Goal: Information Seeking & Learning: Learn about a topic

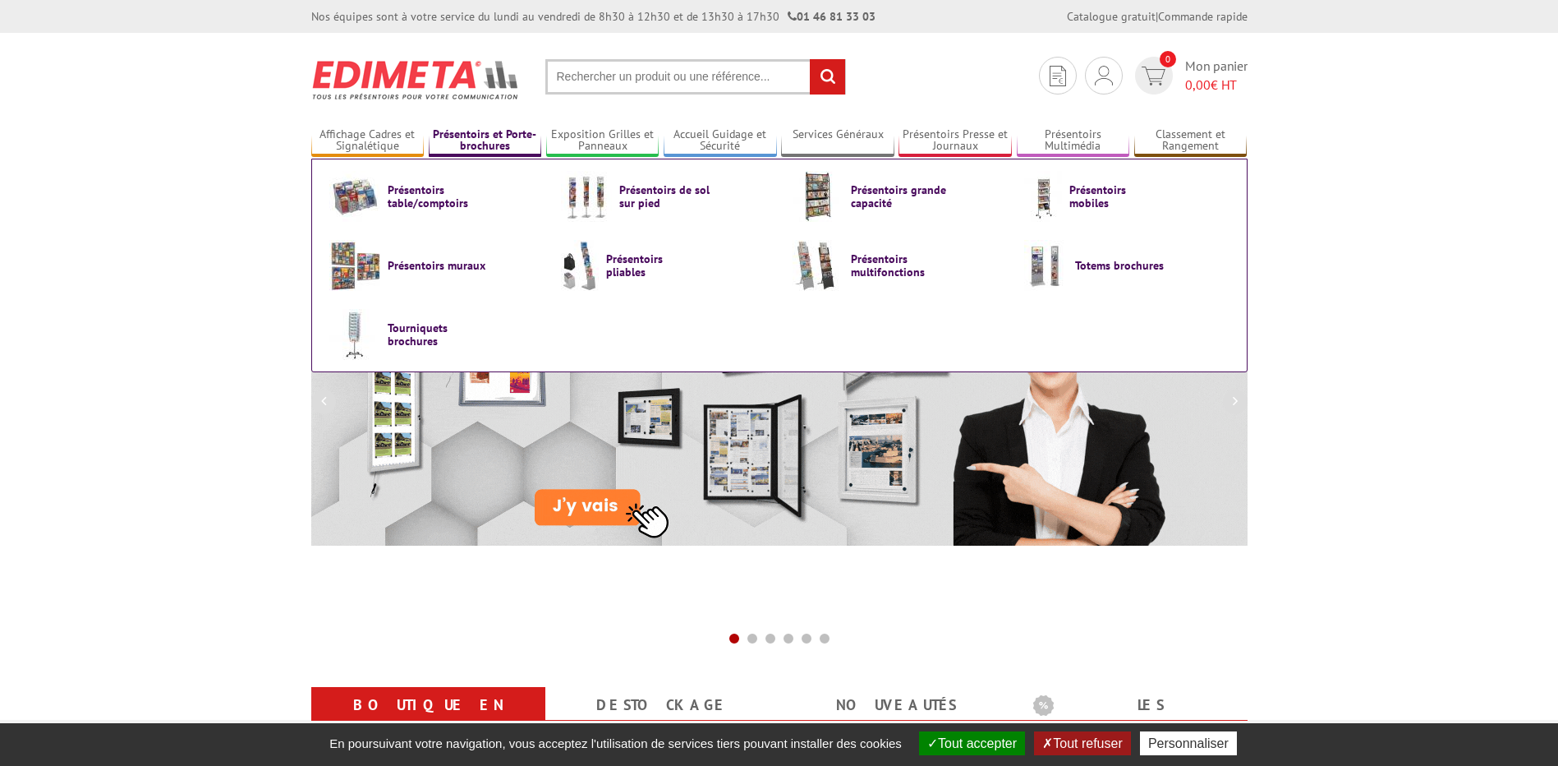
click at [500, 151] on link "Présentoirs et Porte-brochures" at bounding box center [485, 140] width 113 height 27
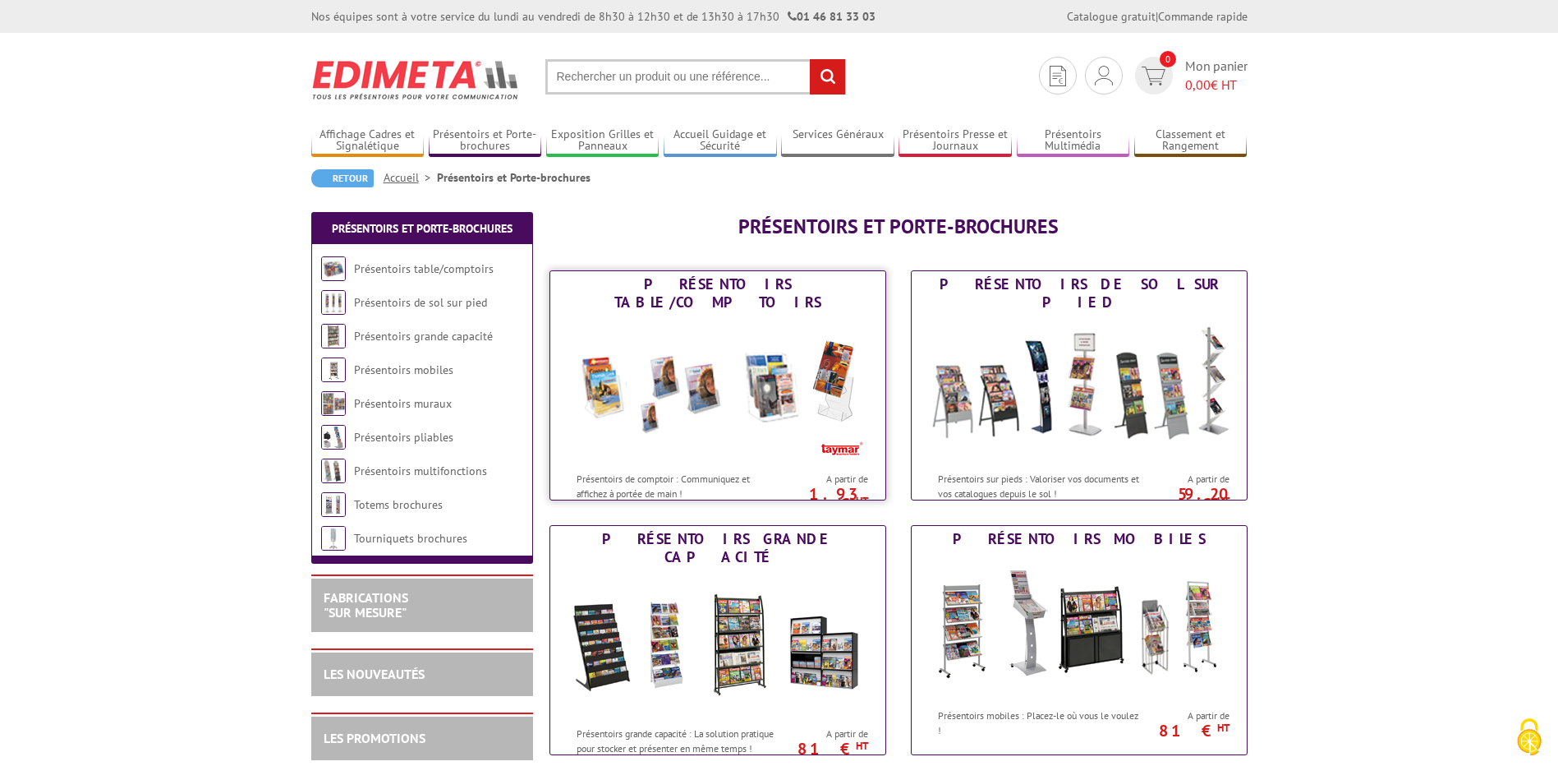
click at [694, 286] on div "Présentoirs table/comptoirs" at bounding box center [718, 293] width 327 height 36
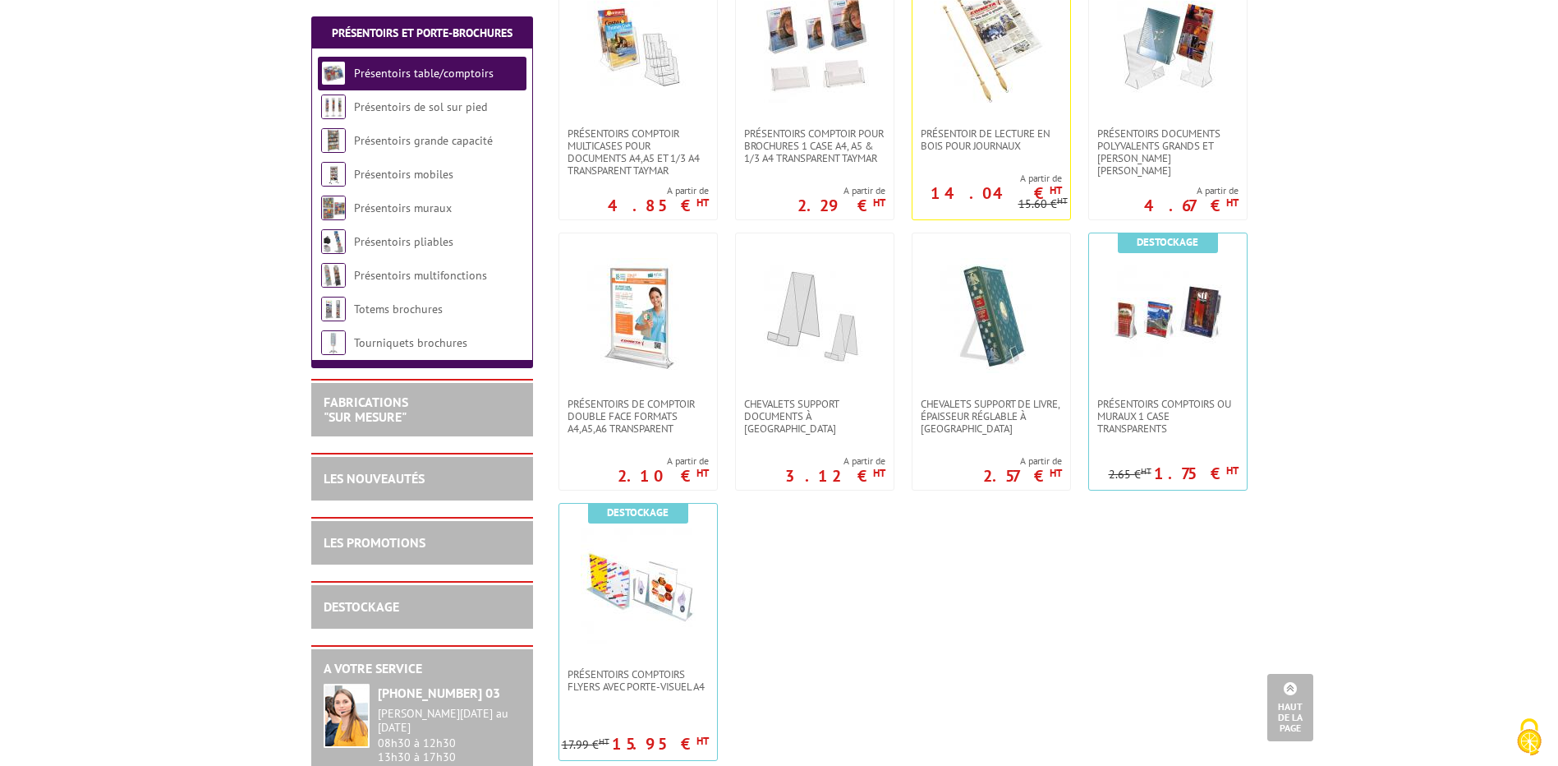
scroll to position [246, 0]
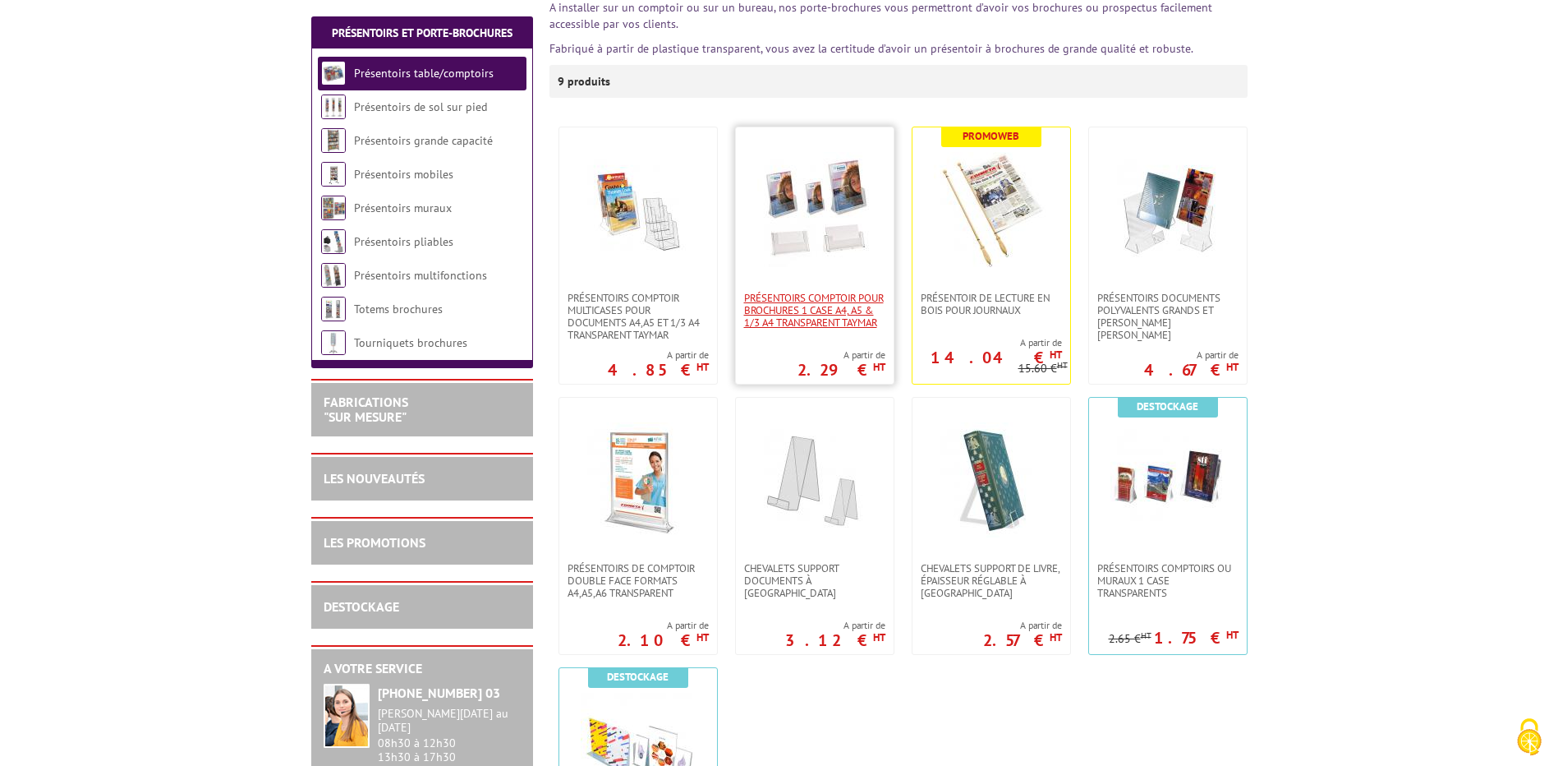
click at [807, 316] on span "PRÉSENTOIRS COMPTOIR POUR BROCHURES 1 CASE A4, A5 & 1/3 A4 TRANSPARENT taymar" at bounding box center [814, 310] width 141 height 37
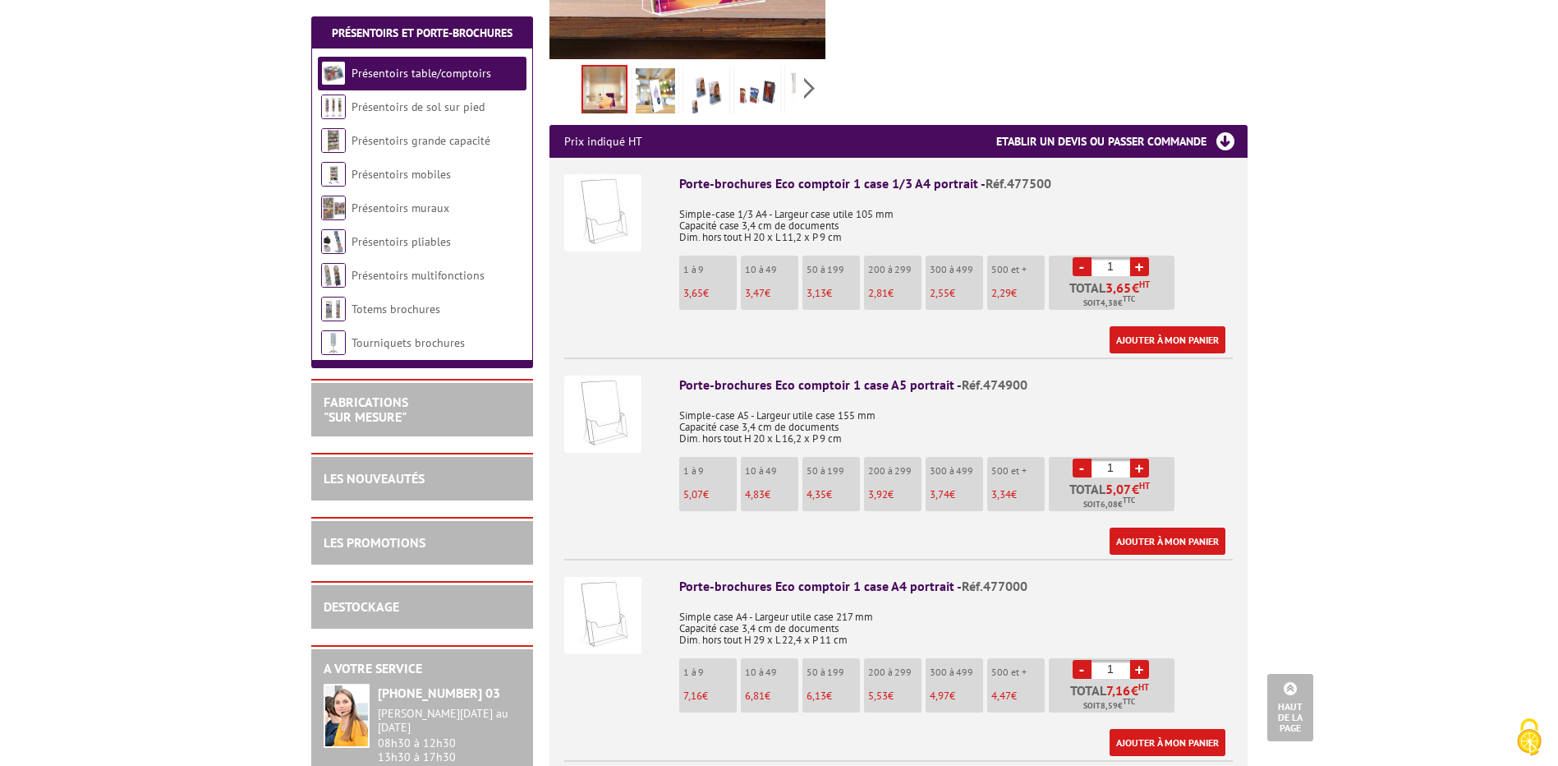
scroll to position [493, 0]
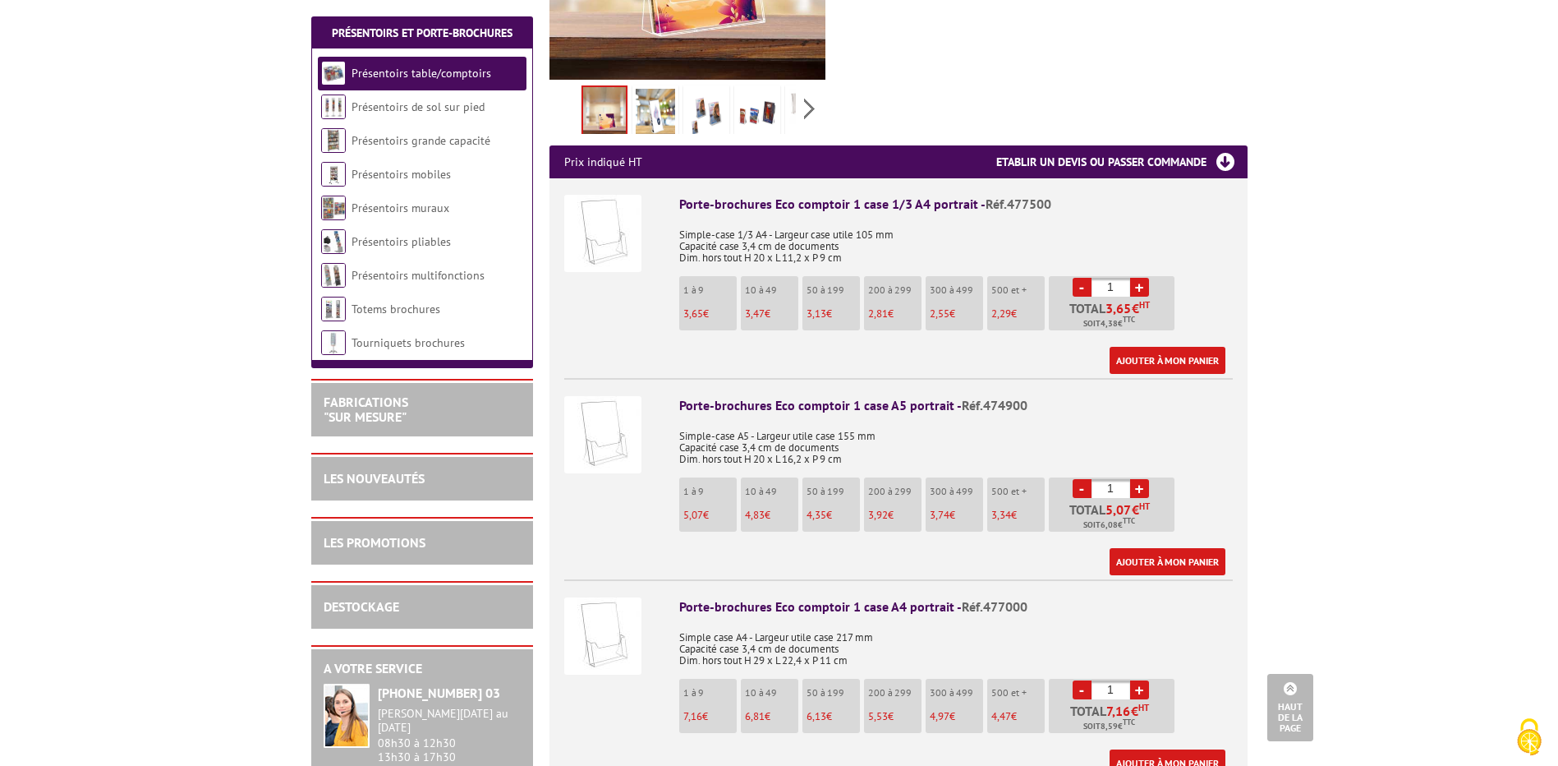
click at [827, 403] on div "Porte-brochures Eco comptoir 1 case A5 portrait - Réf.474900" at bounding box center [956, 405] width 554 height 19
click at [606, 442] on img at bounding box center [602, 434] width 77 height 77
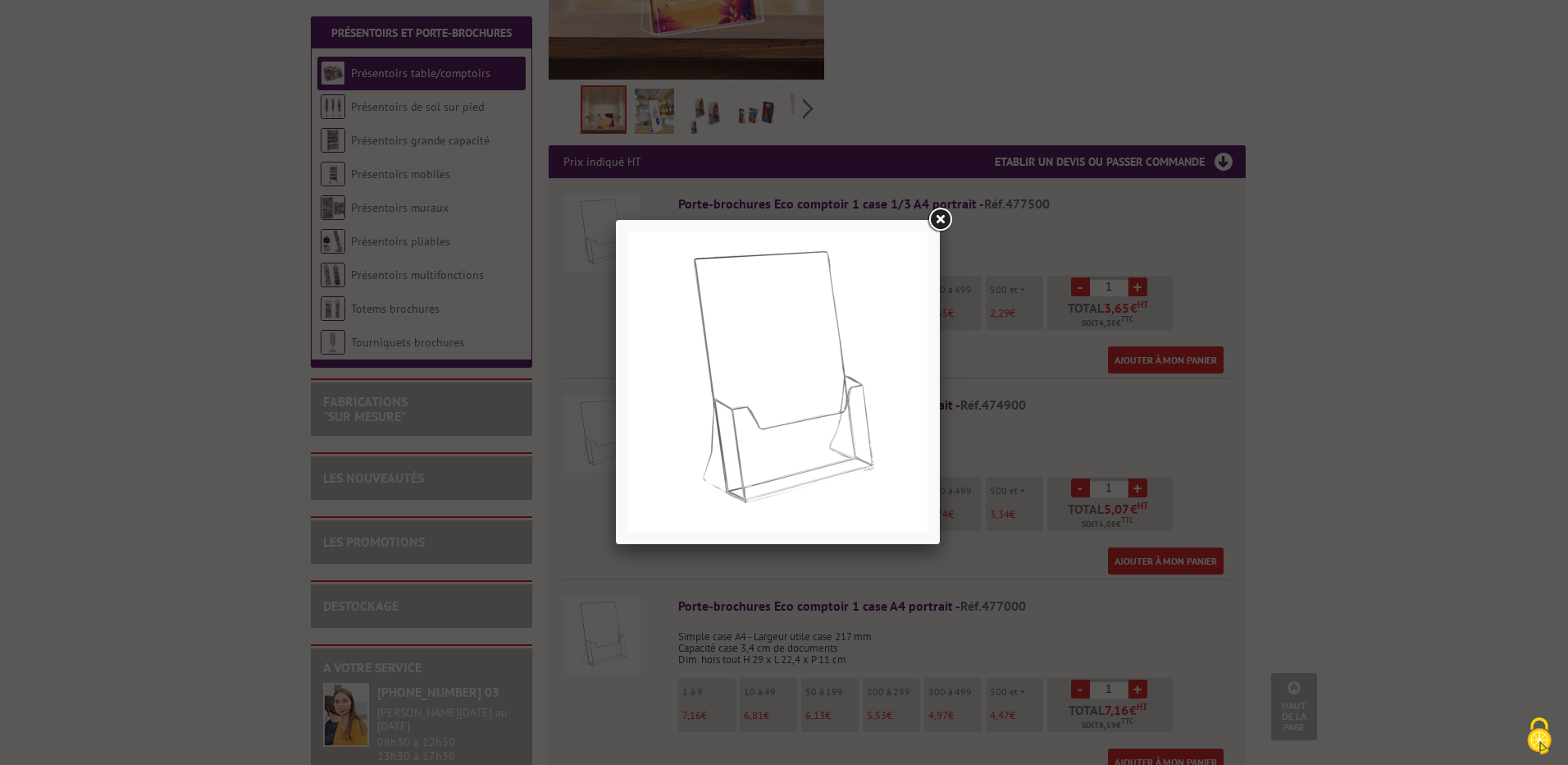
click at [939, 223] on link at bounding box center [940, 220] width 30 height 30
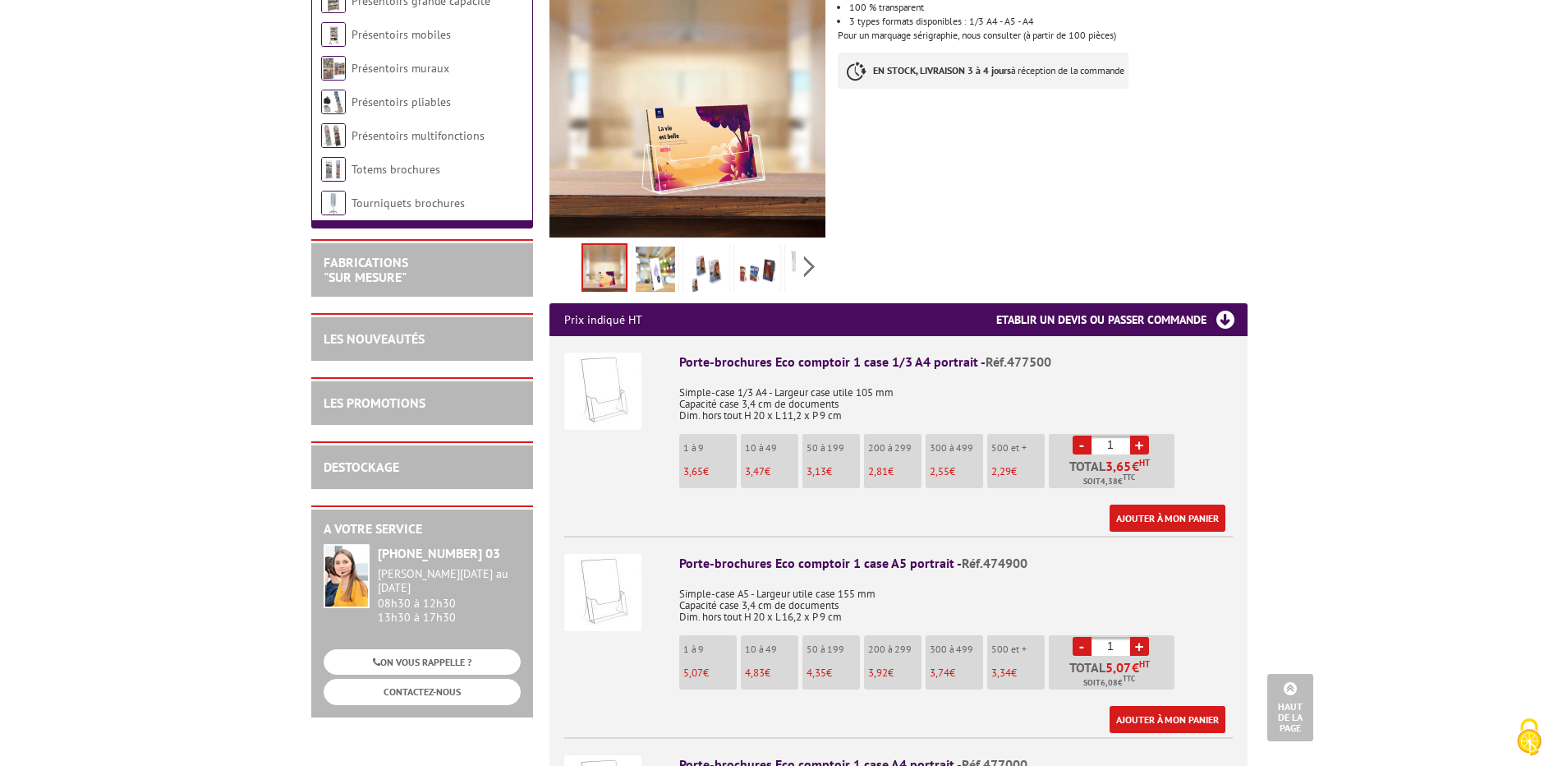
scroll to position [164, 0]
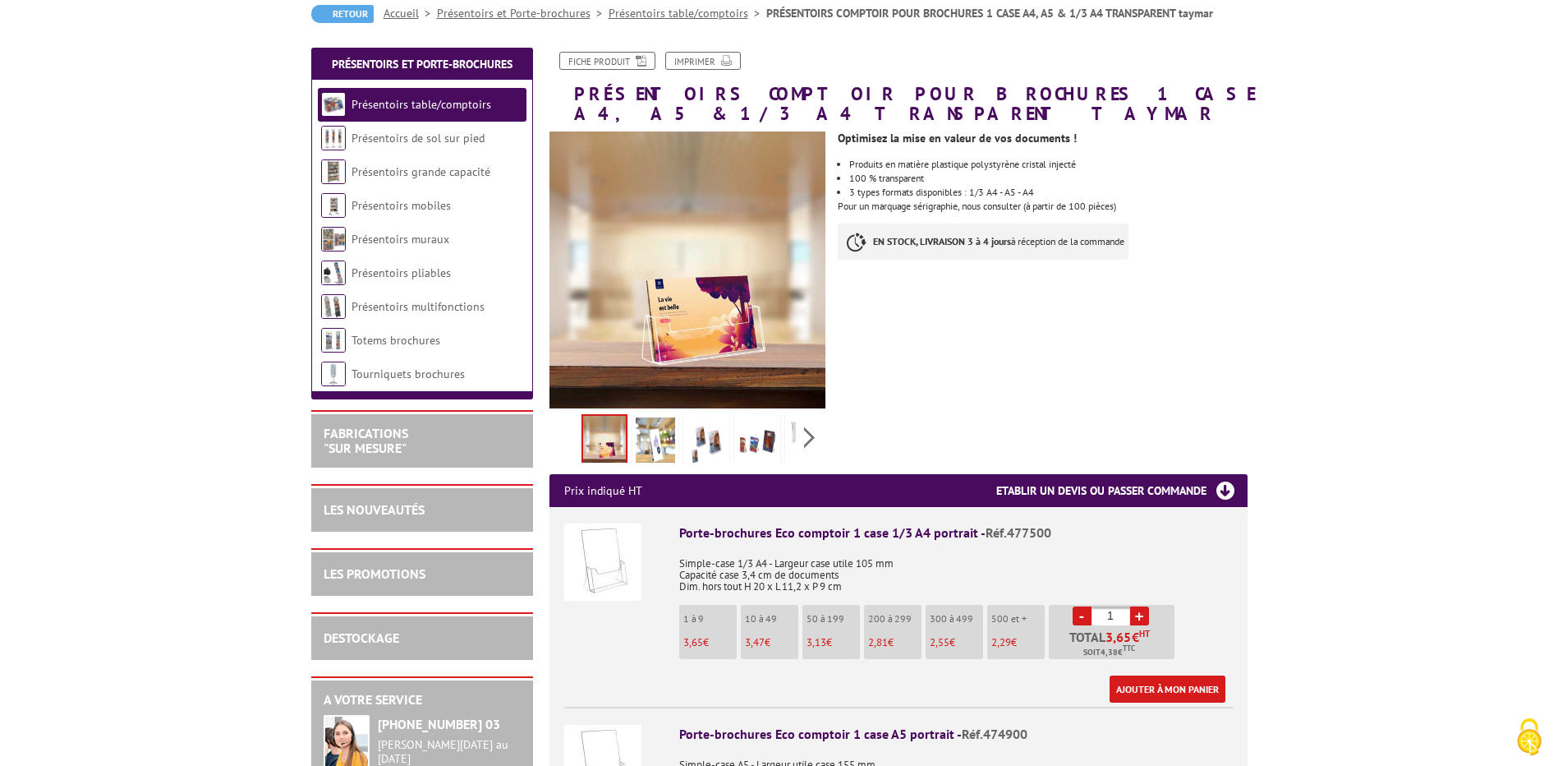
click at [664, 442] on img at bounding box center [655, 442] width 39 height 51
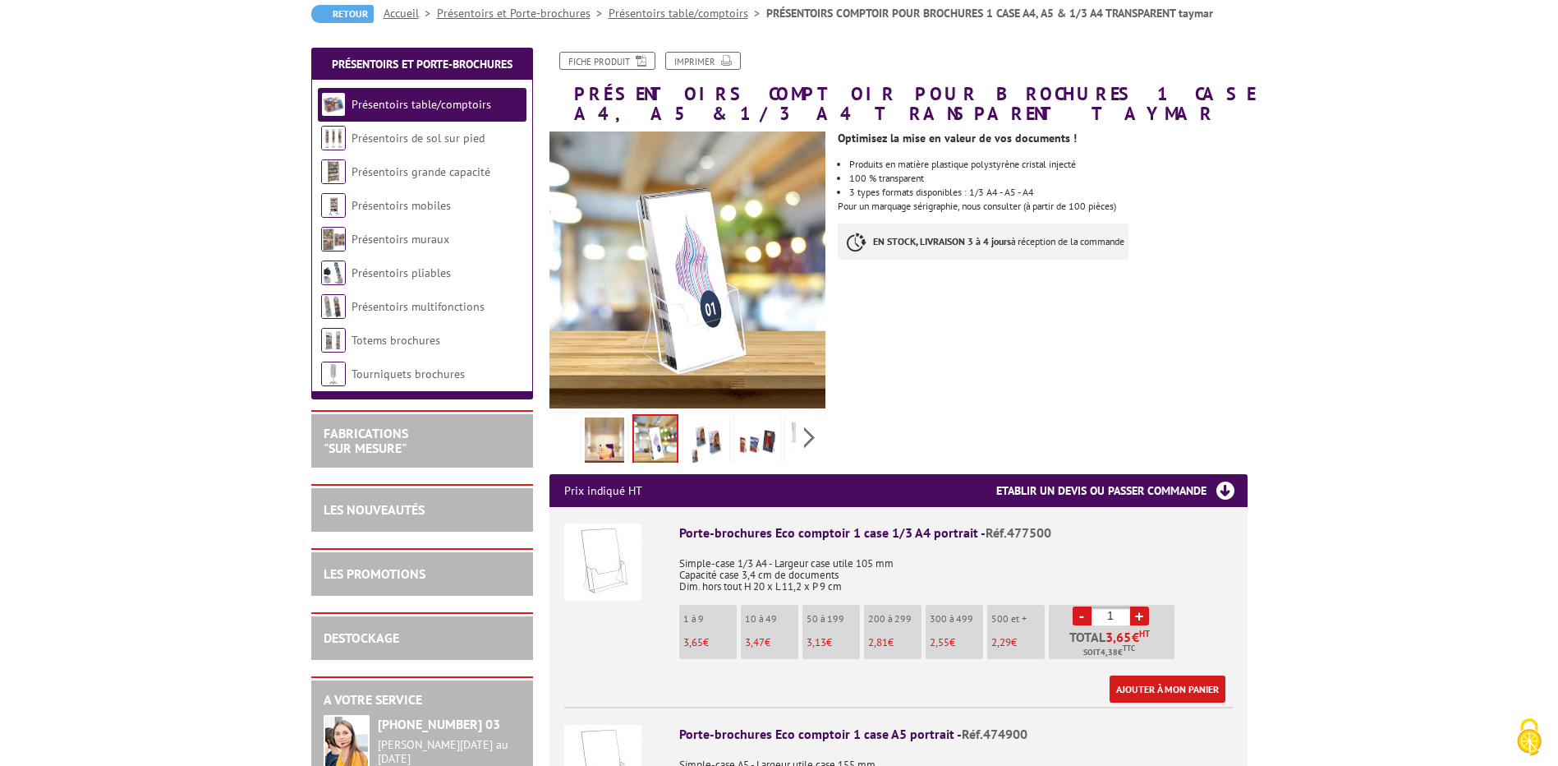
click at [716, 436] on img at bounding box center [706, 442] width 39 height 51
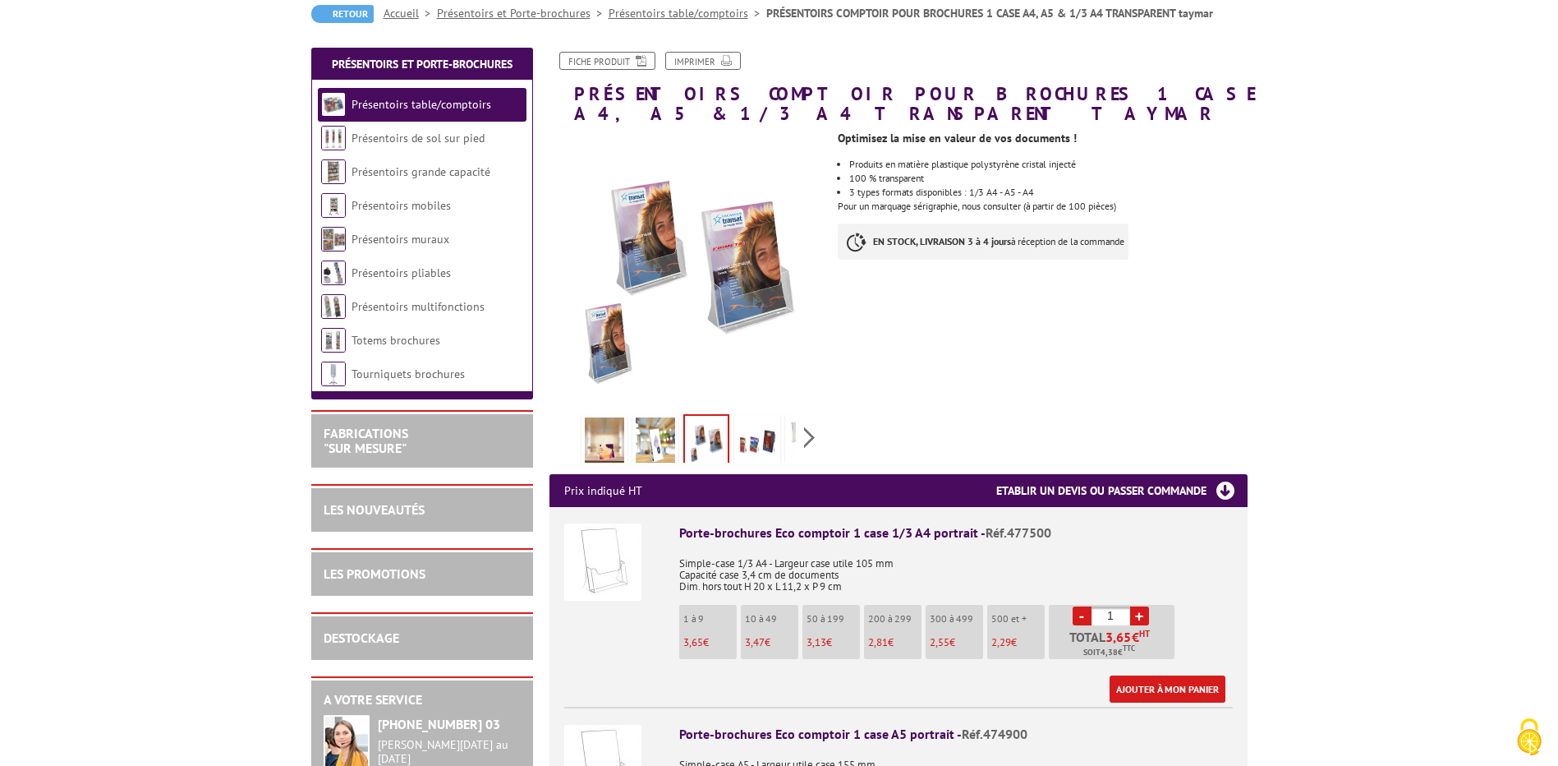
click at [748, 443] on img at bounding box center [757, 442] width 39 height 51
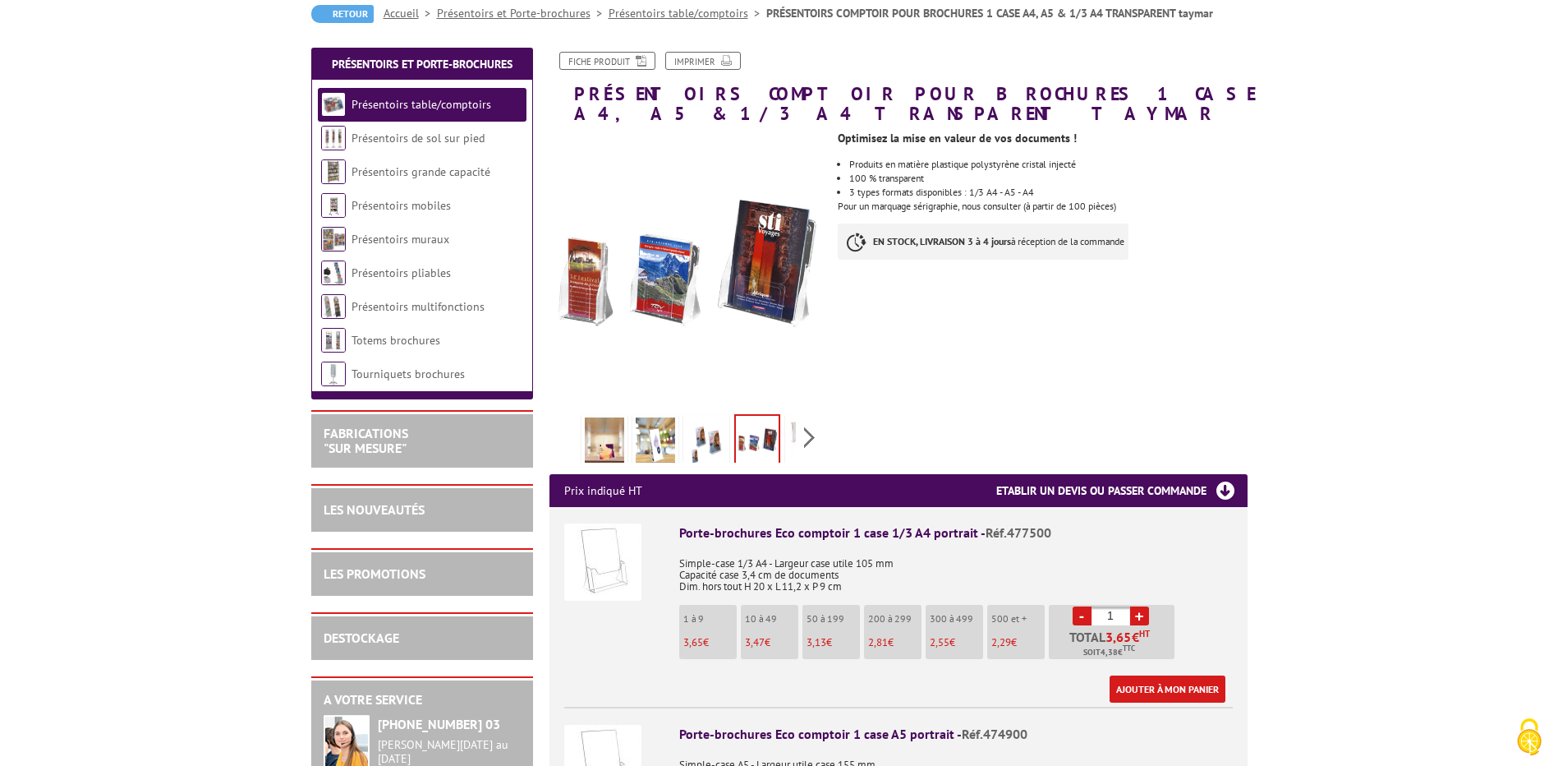
click at [797, 444] on div "Previous Next" at bounding box center [688, 437] width 277 height 58
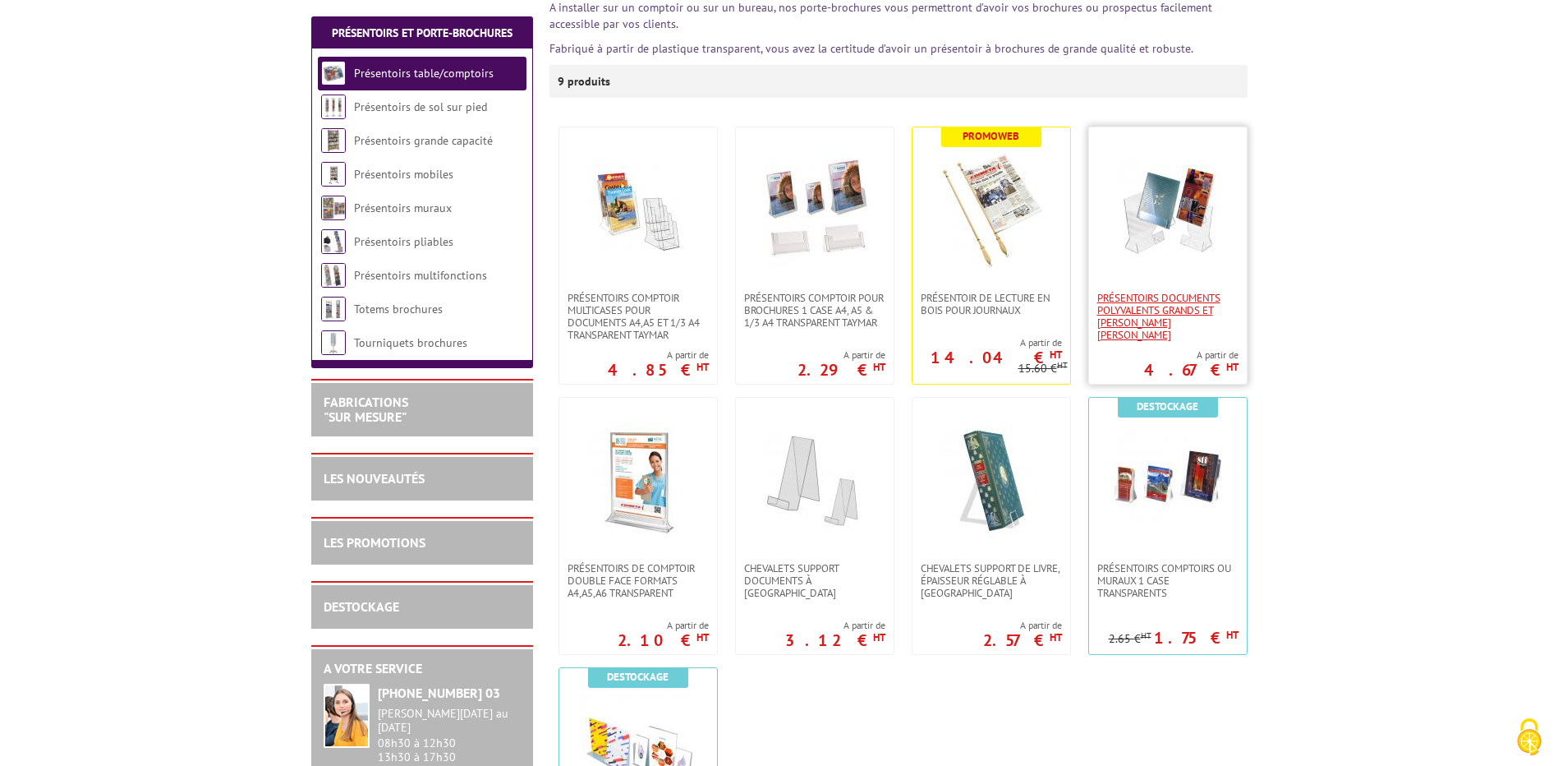
click at [1185, 310] on span "Présentoirs Documents Polyvalents Grands et [PERSON_NAME] [PERSON_NAME]" at bounding box center [1168, 316] width 141 height 49
click at [1137, 588] on span "Présentoirs comptoirs ou muraux 1 case Transparents" at bounding box center [1168, 580] width 141 height 37
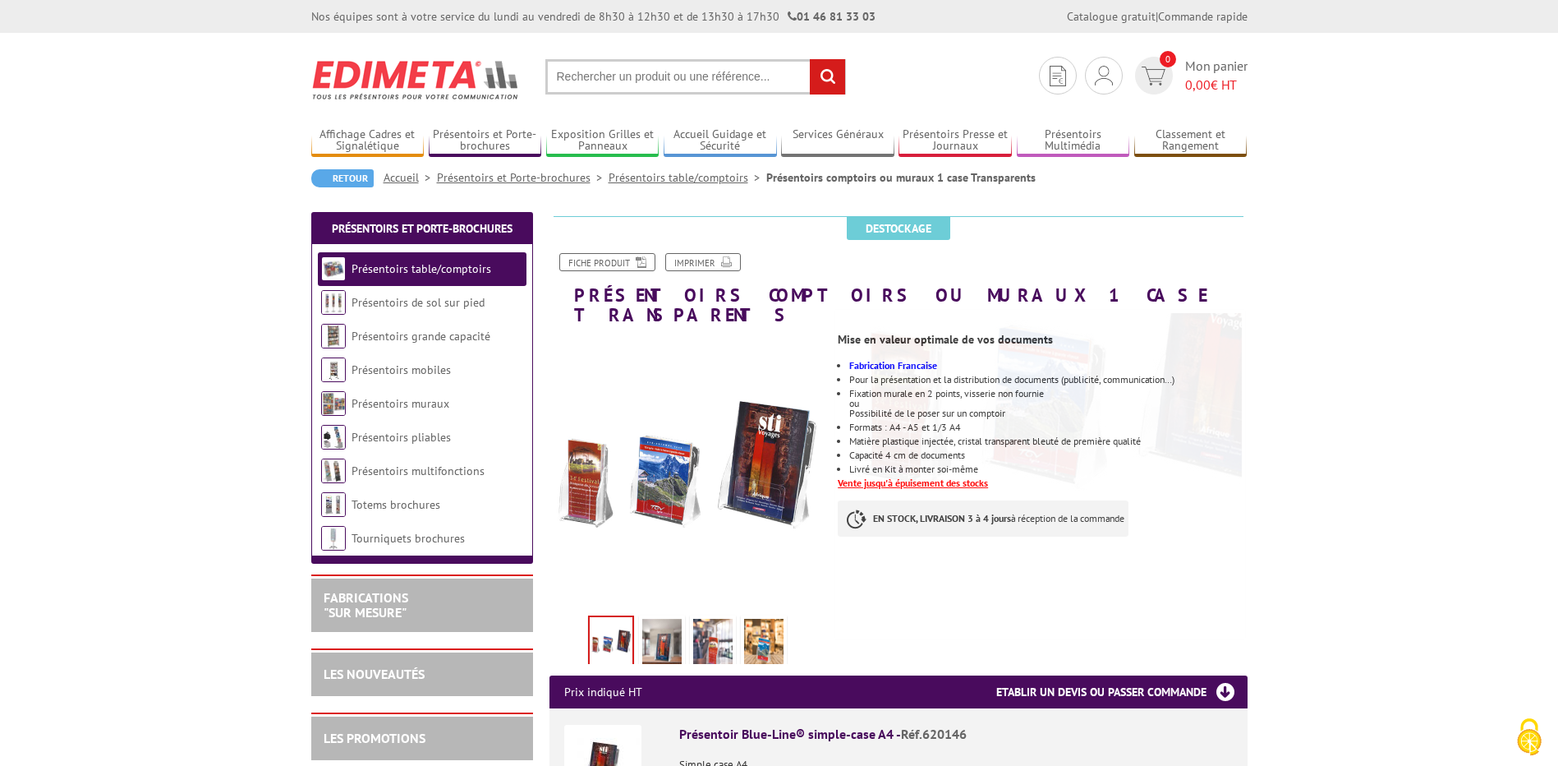
click at [668, 627] on img at bounding box center [661, 644] width 39 height 51
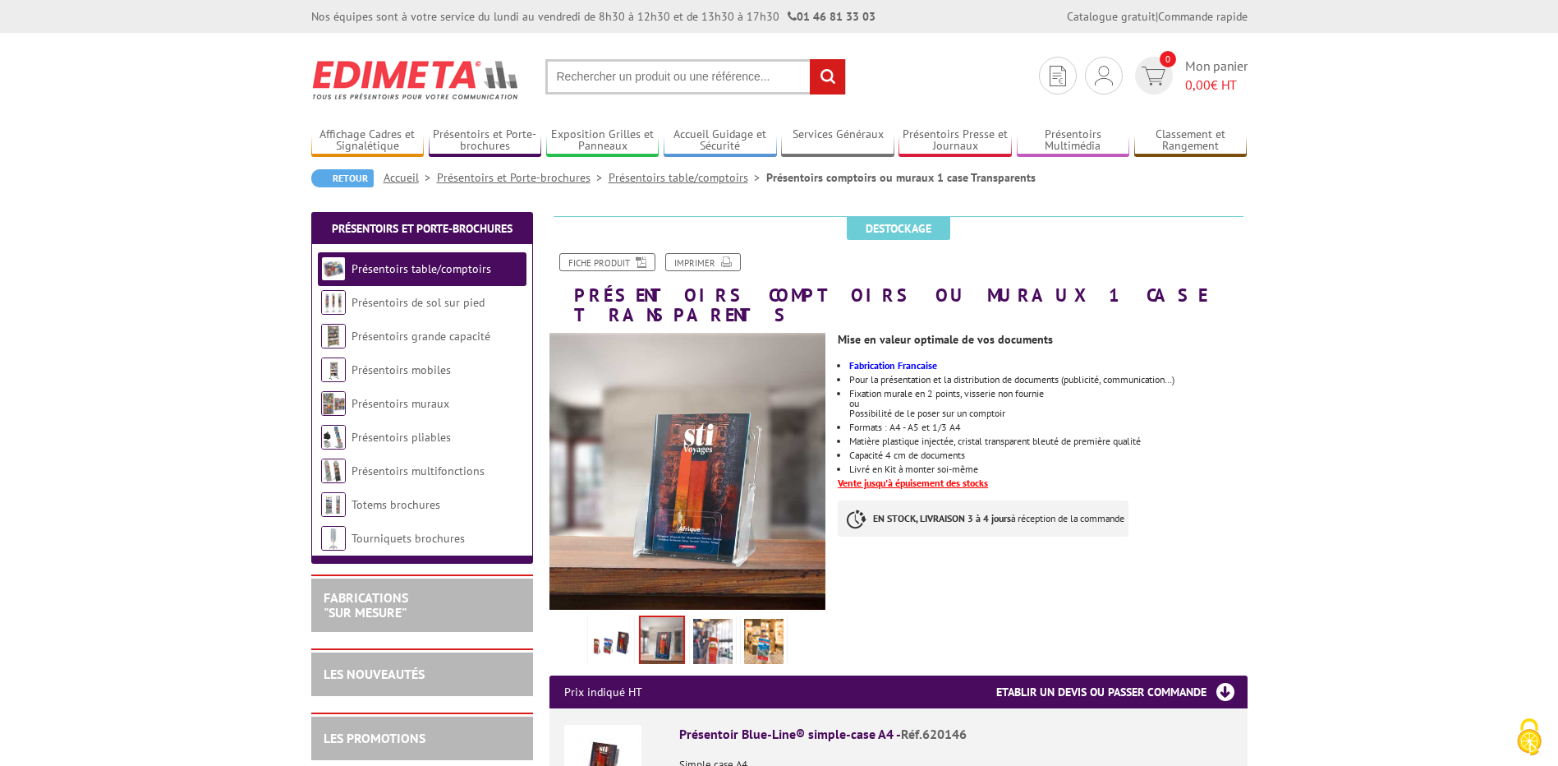
click at [723, 633] on img at bounding box center [712, 644] width 39 height 51
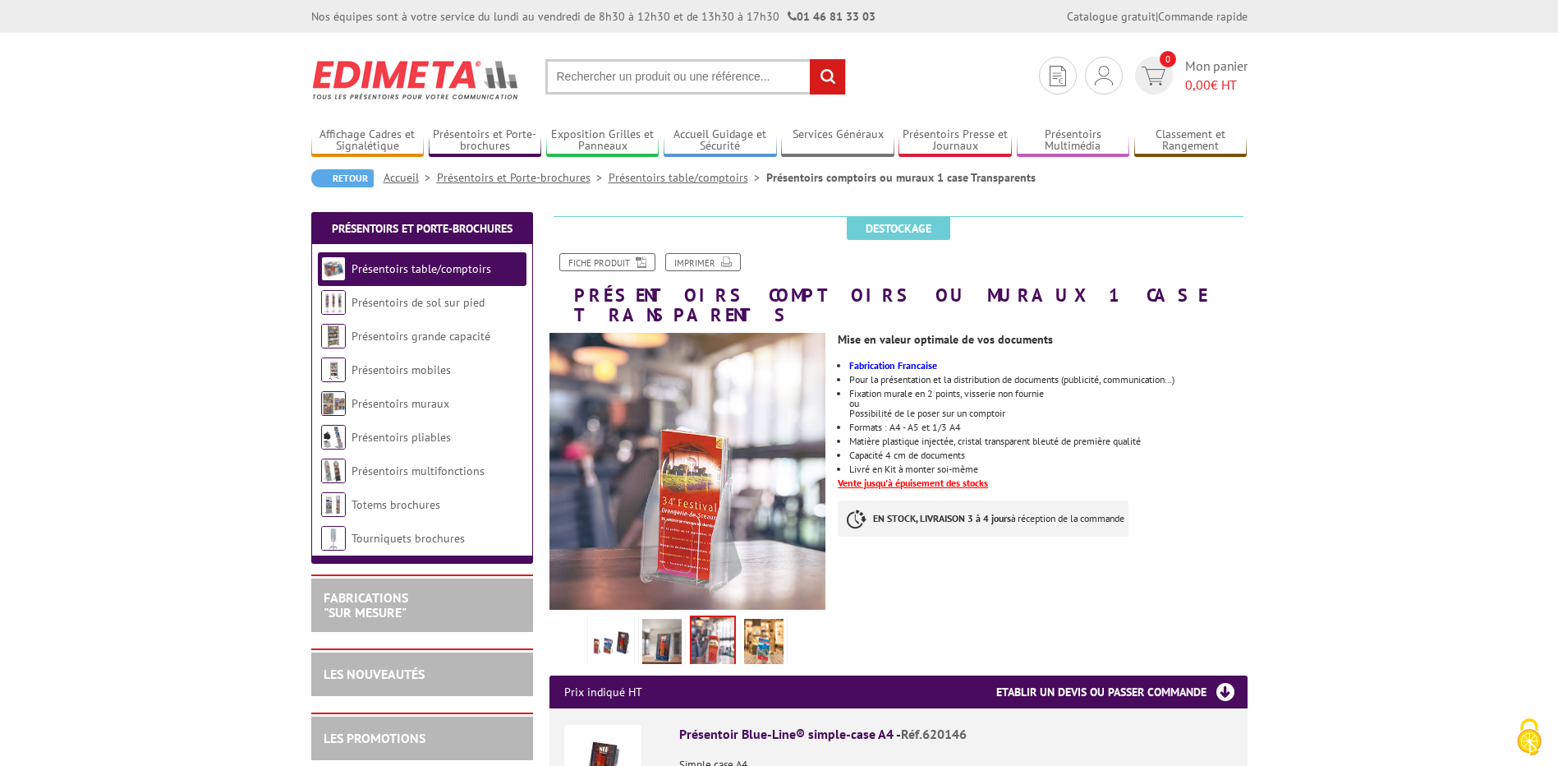
click at [762, 619] on img at bounding box center [763, 644] width 39 height 51
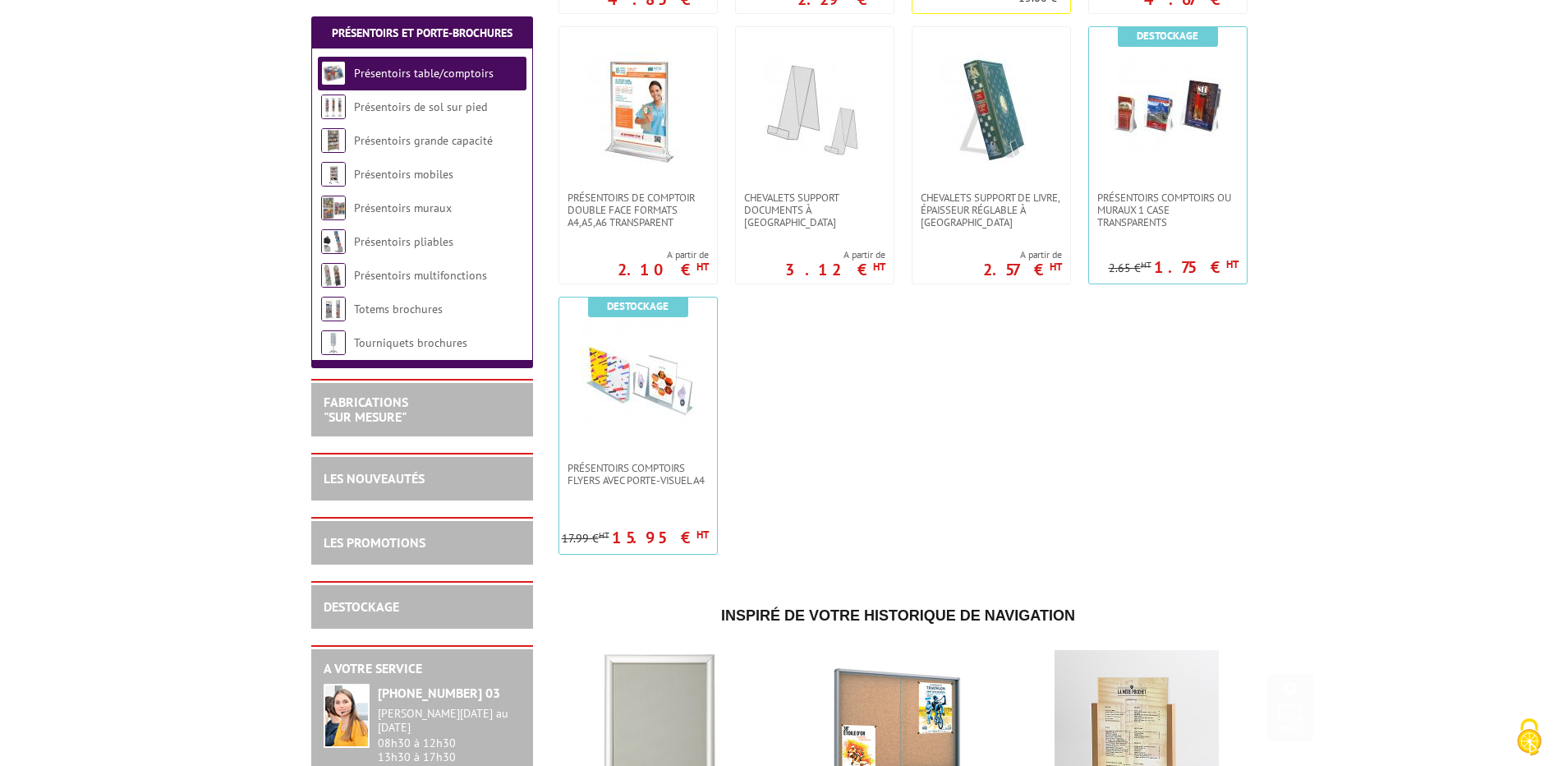
scroll to position [657, 0]
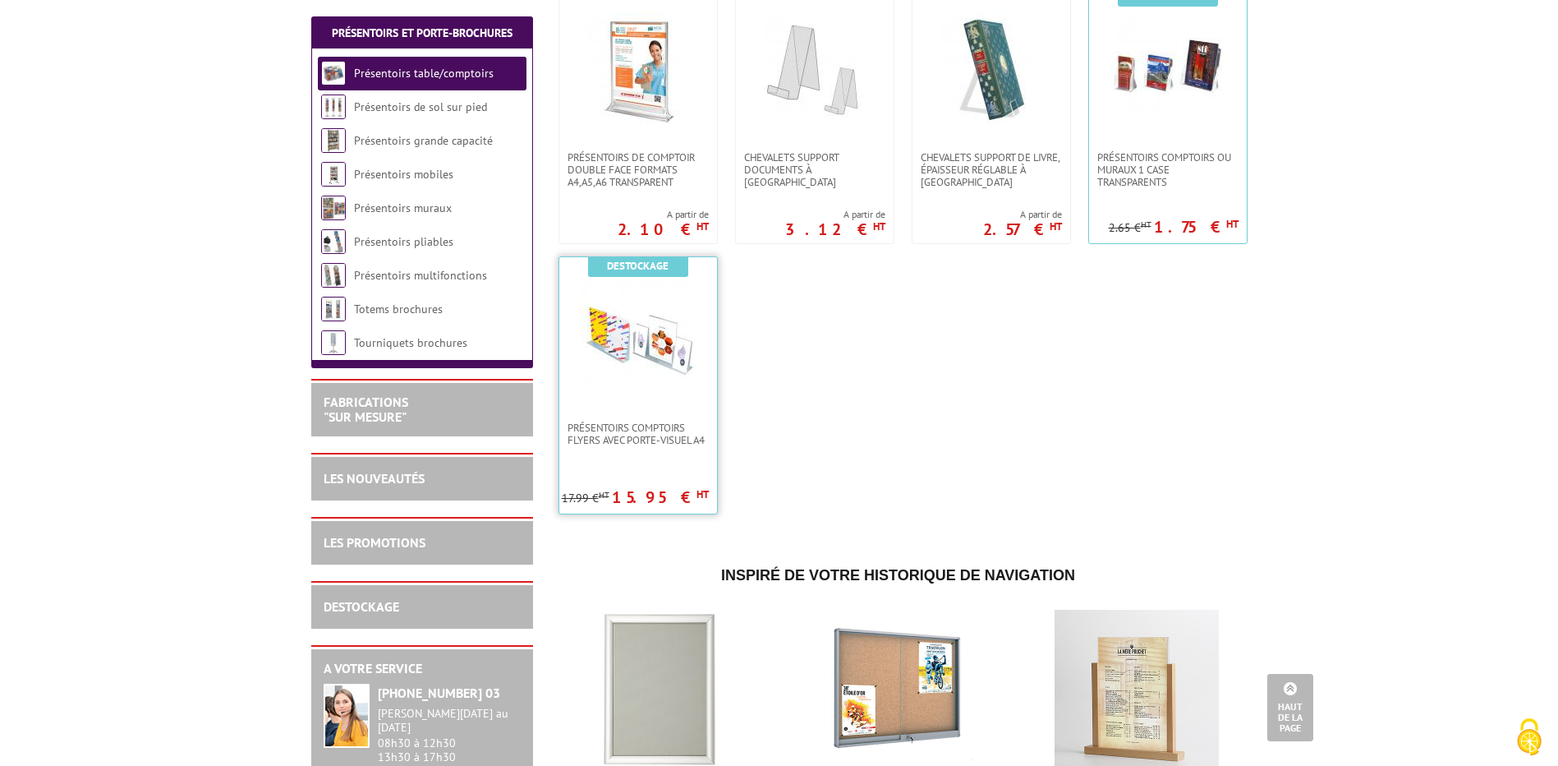
click at [656, 394] on img at bounding box center [638, 339] width 115 height 115
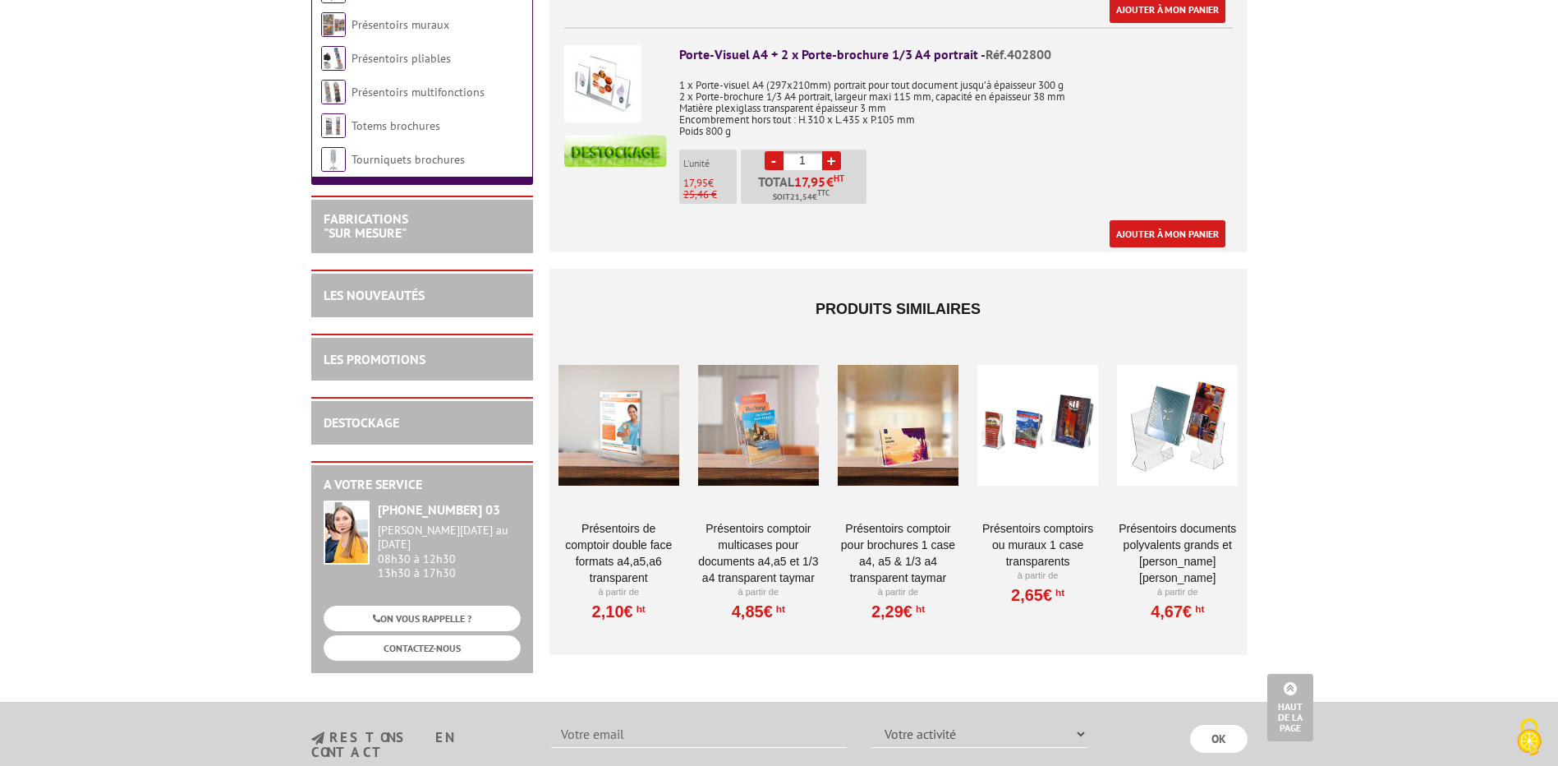
scroll to position [1068, 0]
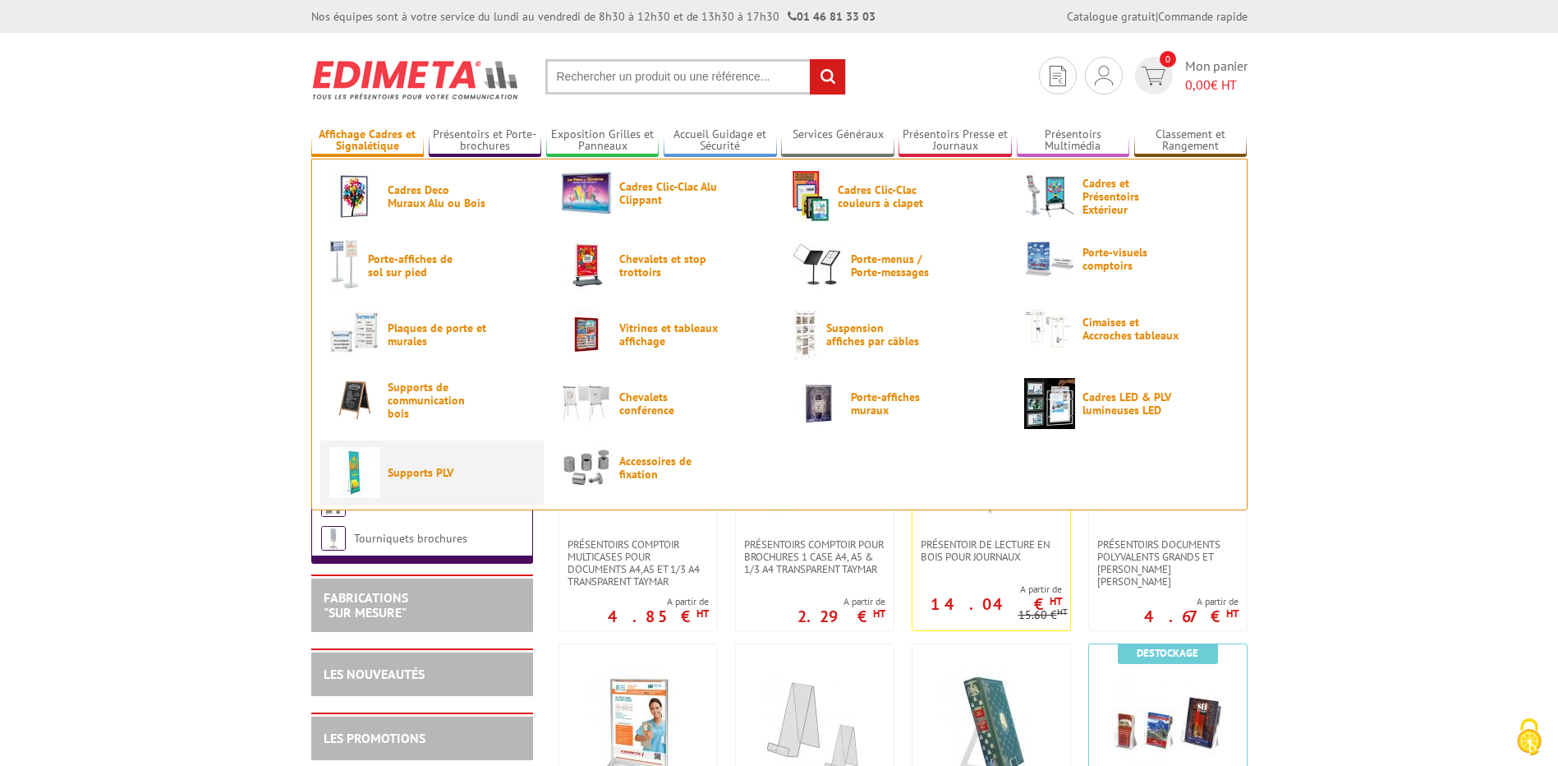
click at [441, 472] on span "Supports PLV" at bounding box center [437, 472] width 99 height 13
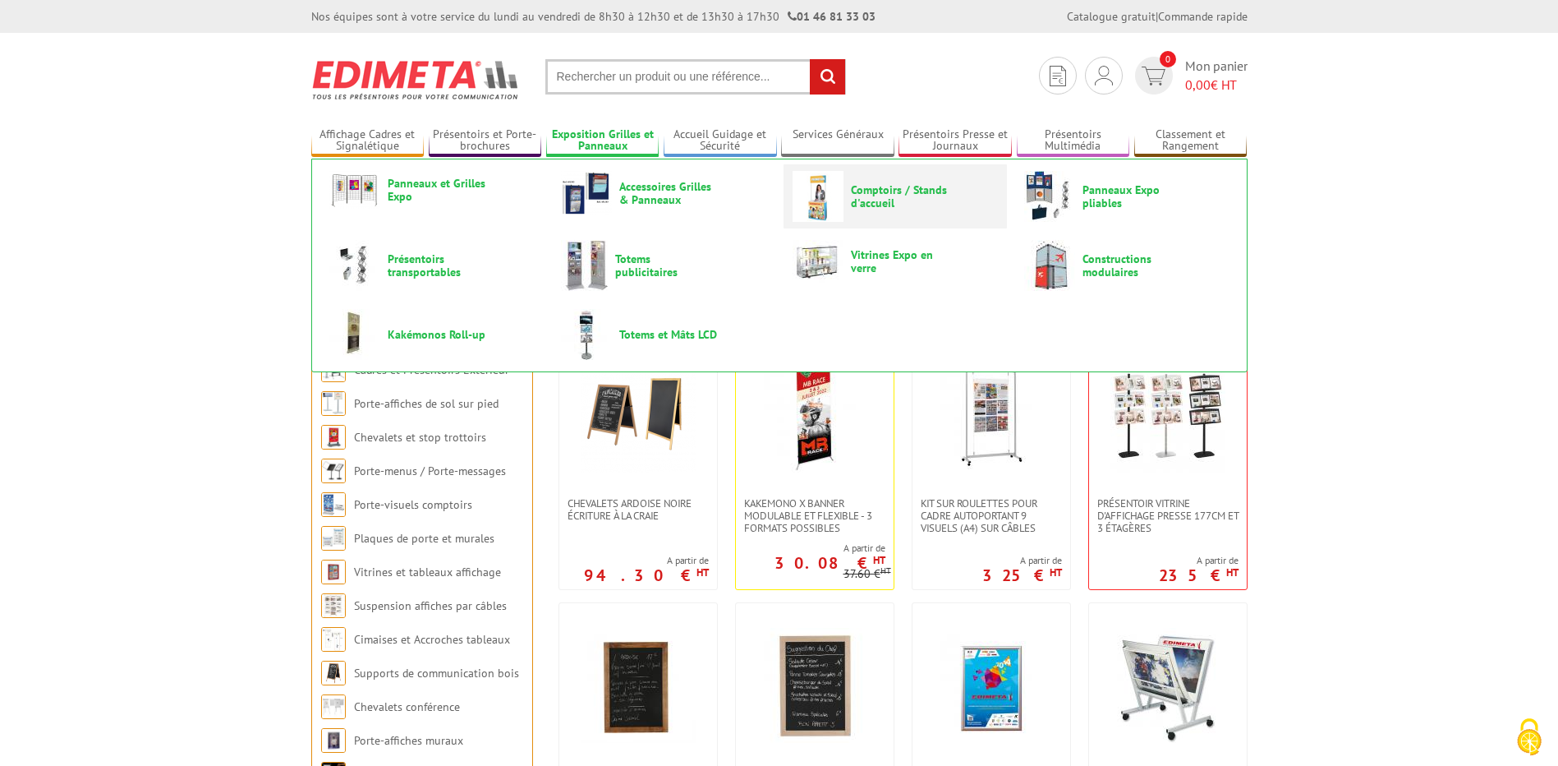
click at [893, 190] on span "Comptoirs / Stands d'accueil" at bounding box center [900, 196] width 99 height 26
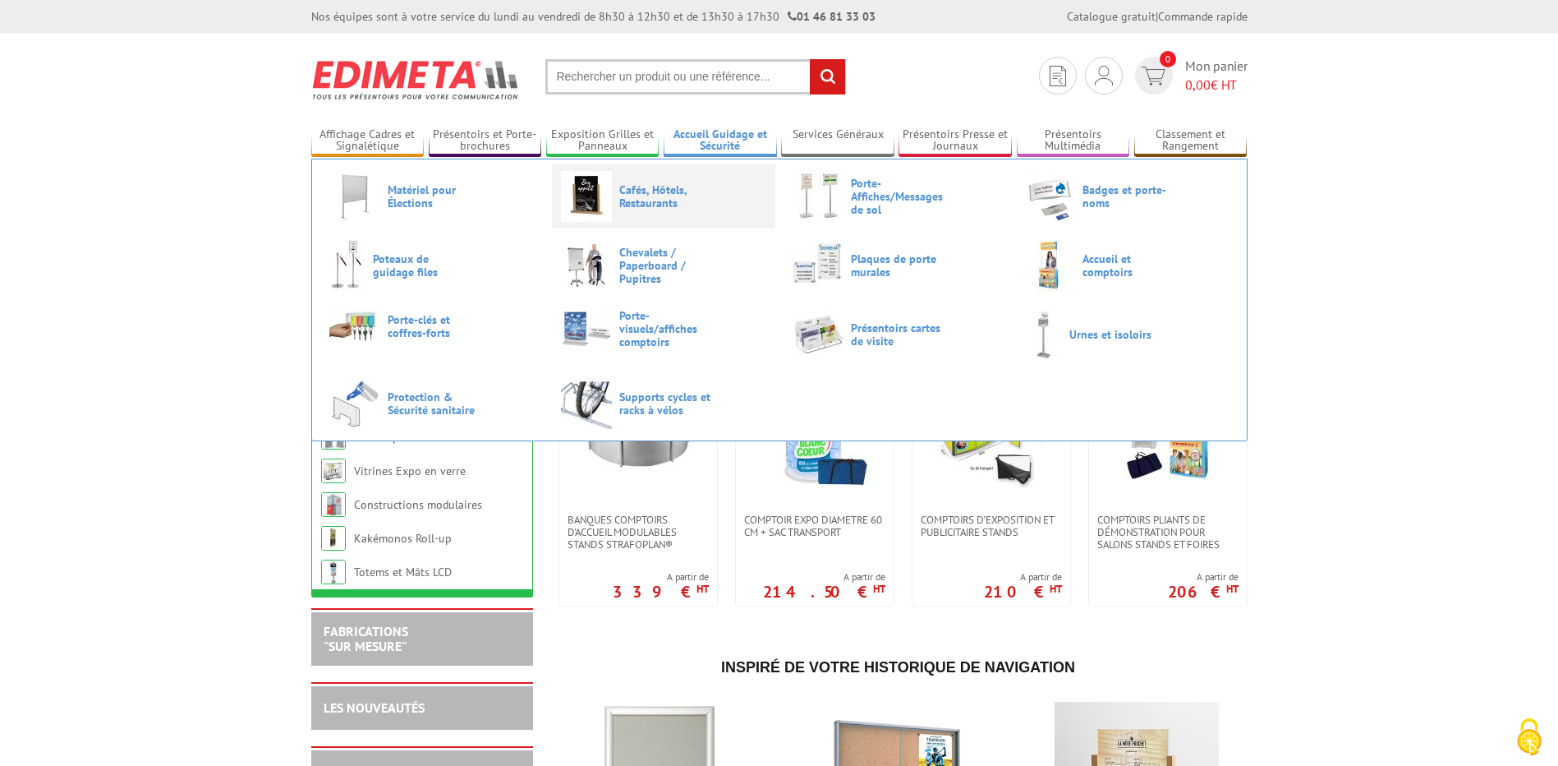
click at [655, 195] on span "Cafés, Hôtels, Restaurants" at bounding box center [668, 196] width 99 height 26
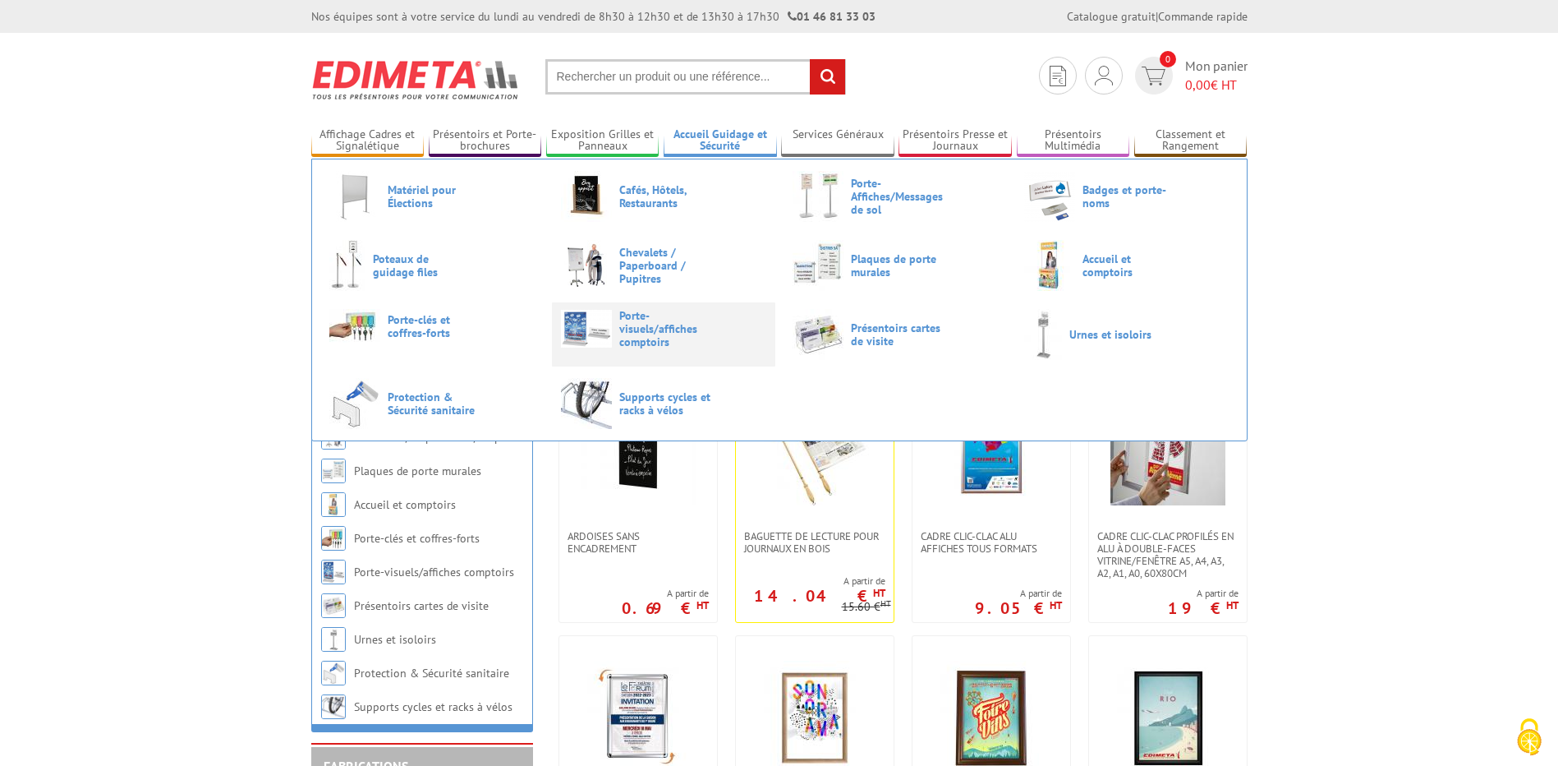
click at [638, 318] on span "Porte-visuels/affiches comptoirs" at bounding box center [668, 328] width 99 height 39
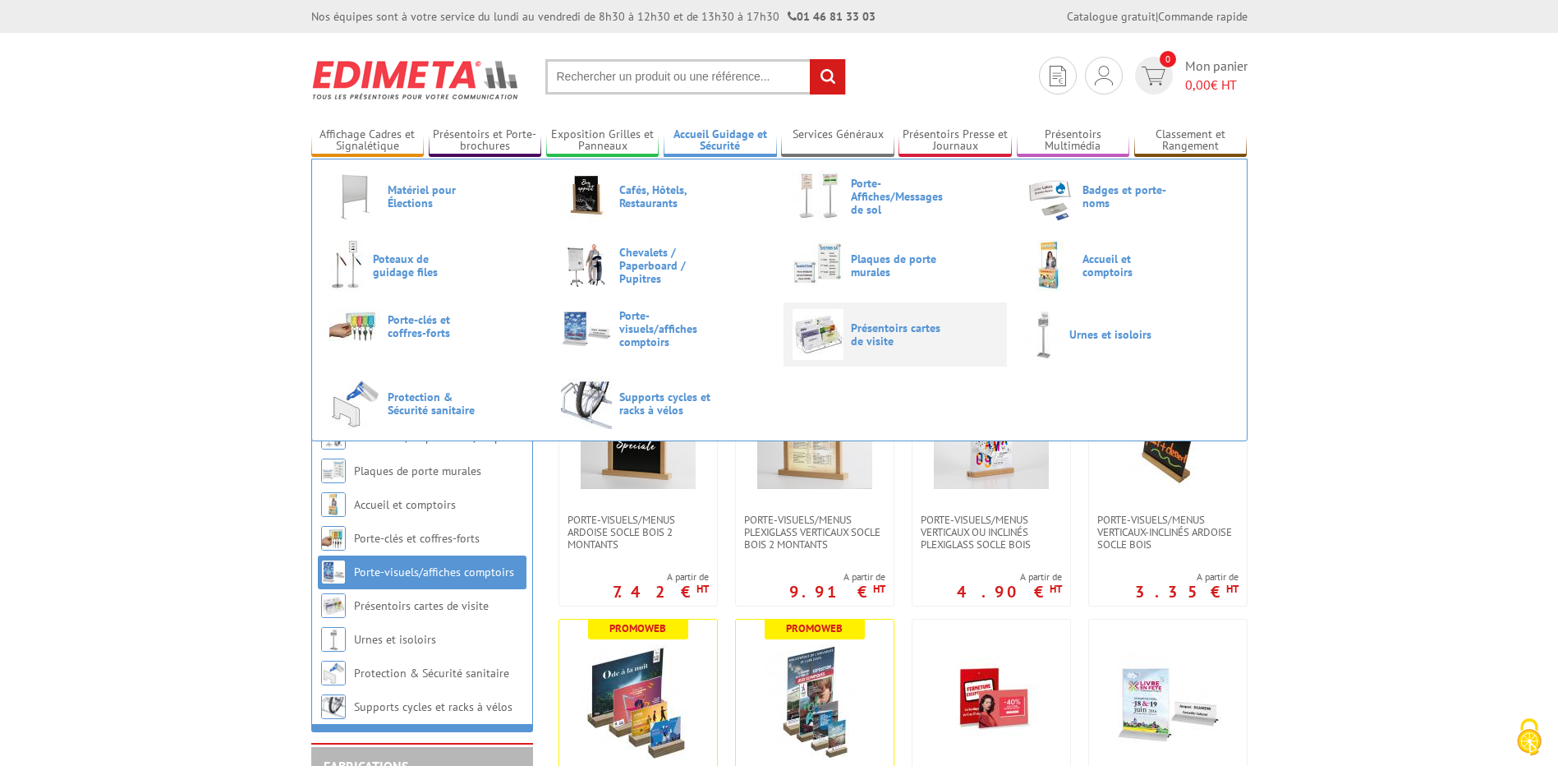
click at [872, 331] on span "Présentoirs cartes de visite" at bounding box center [900, 334] width 99 height 26
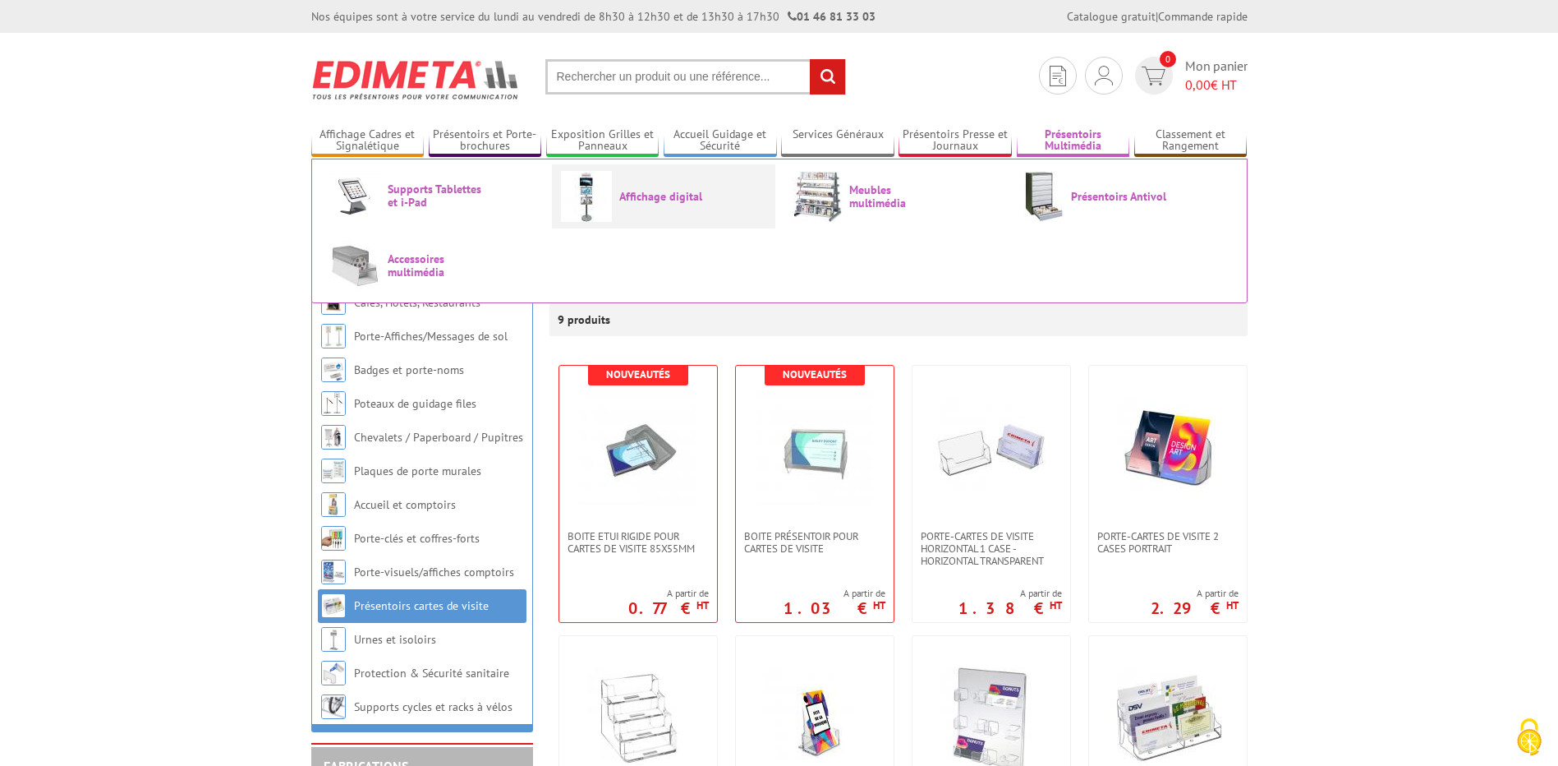
click at [665, 194] on span "Affichage digital" at bounding box center [668, 196] width 99 height 13
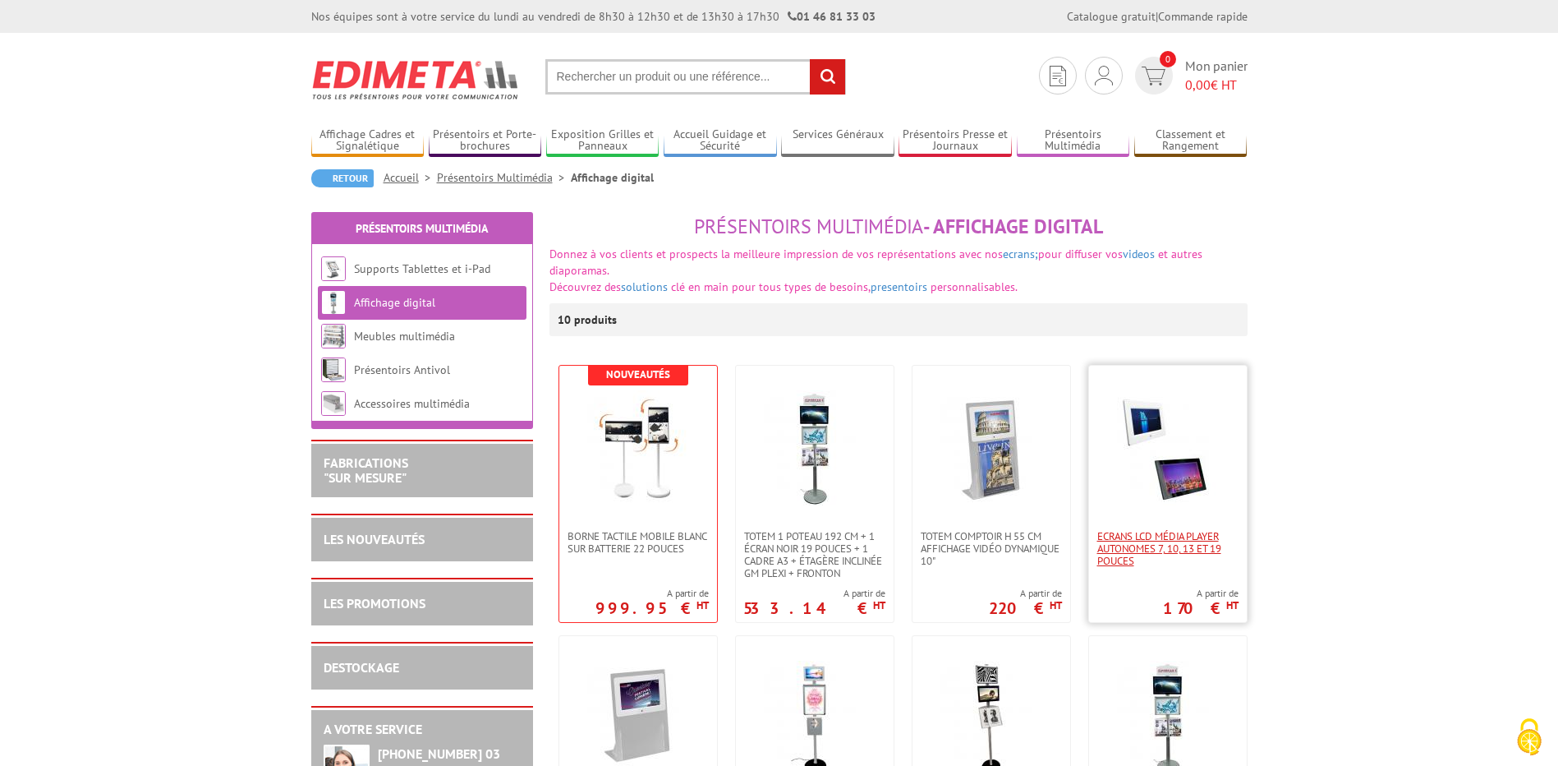
click at [1172, 545] on span "Ecrans LCD média Player autonomes 7, 10, 13 et 19 pouces" at bounding box center [1168, 548] width 141 height 37
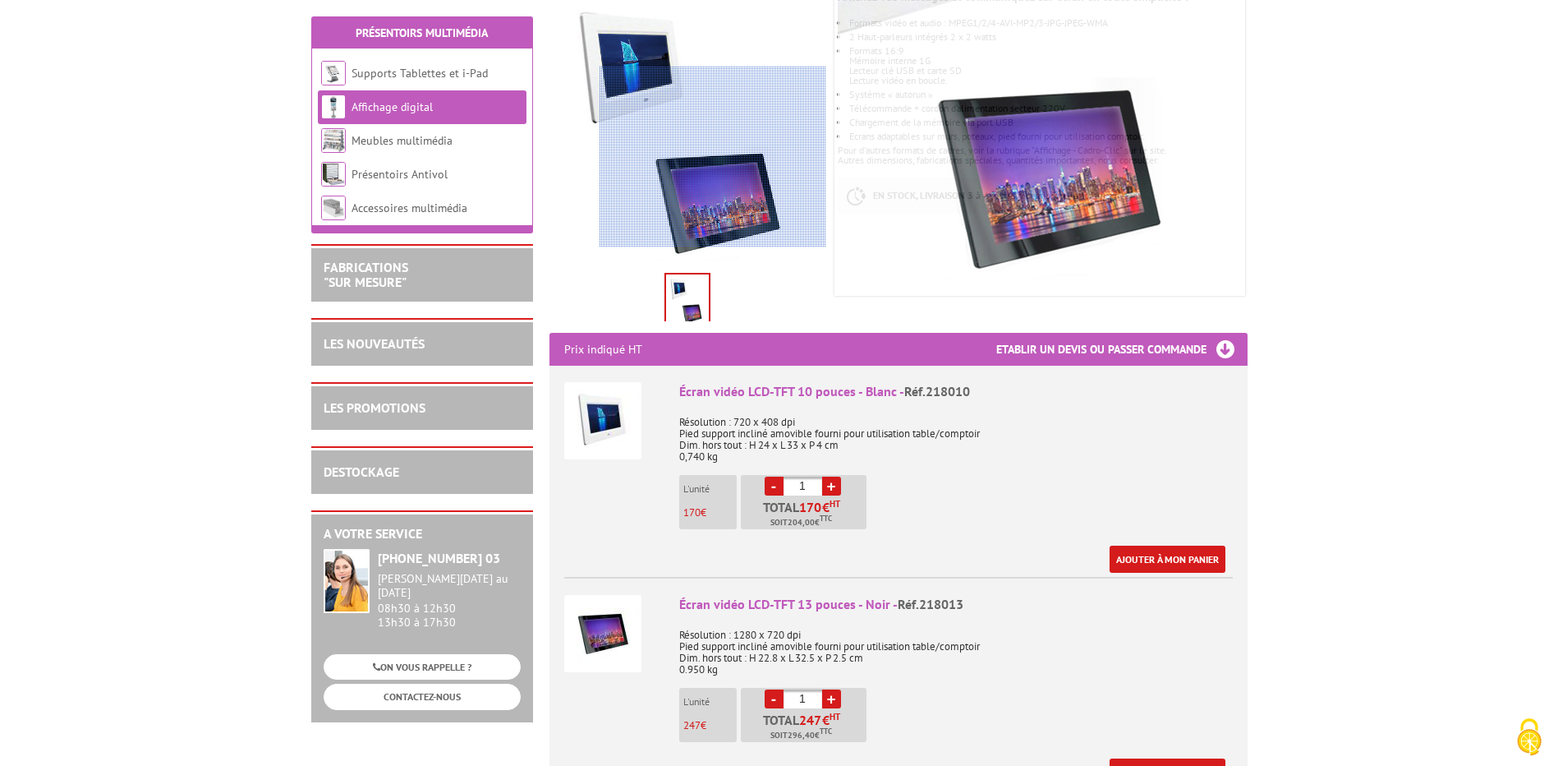
scroll to position [329, 0]
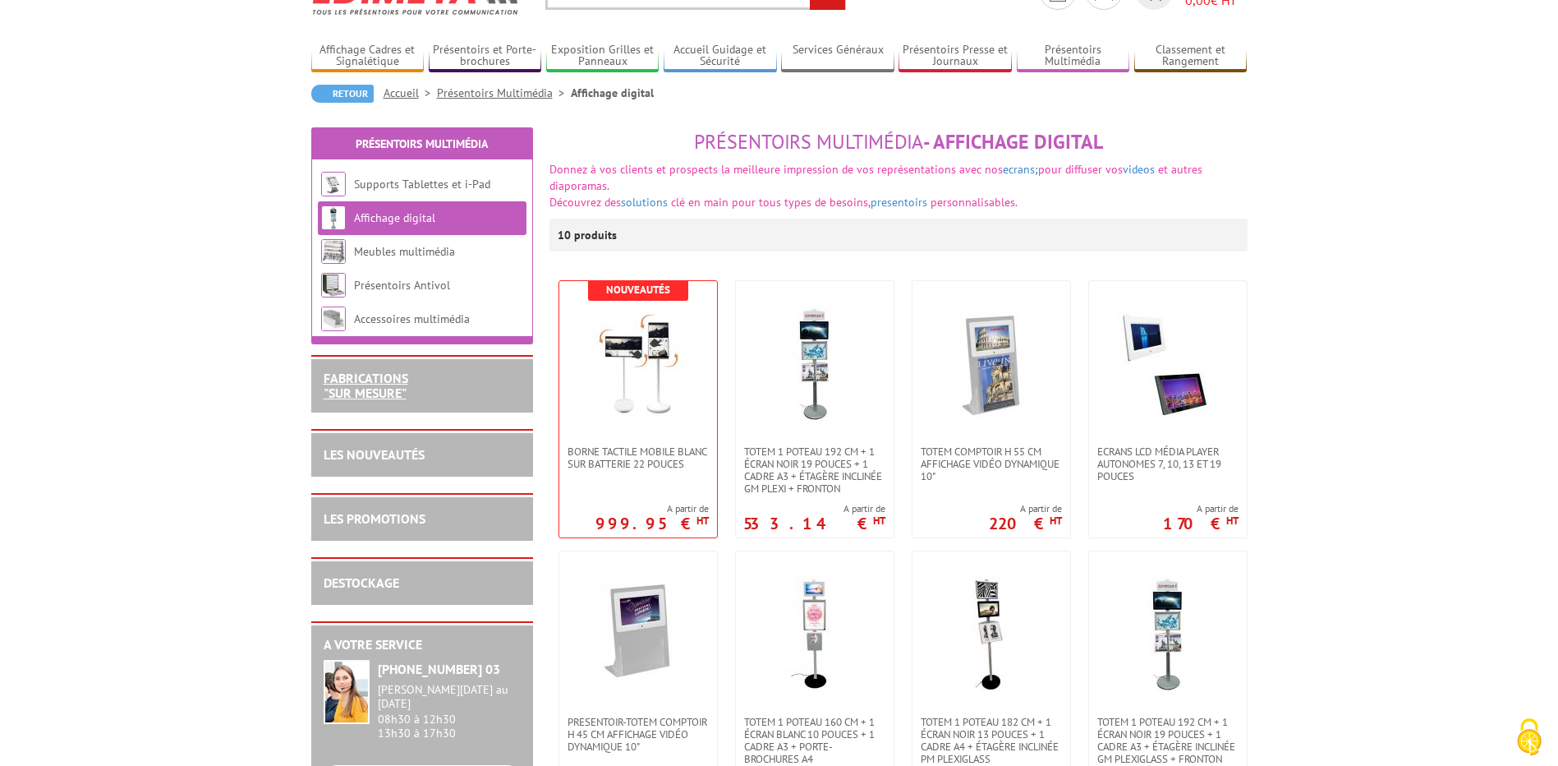
scroll to position [246, 0]
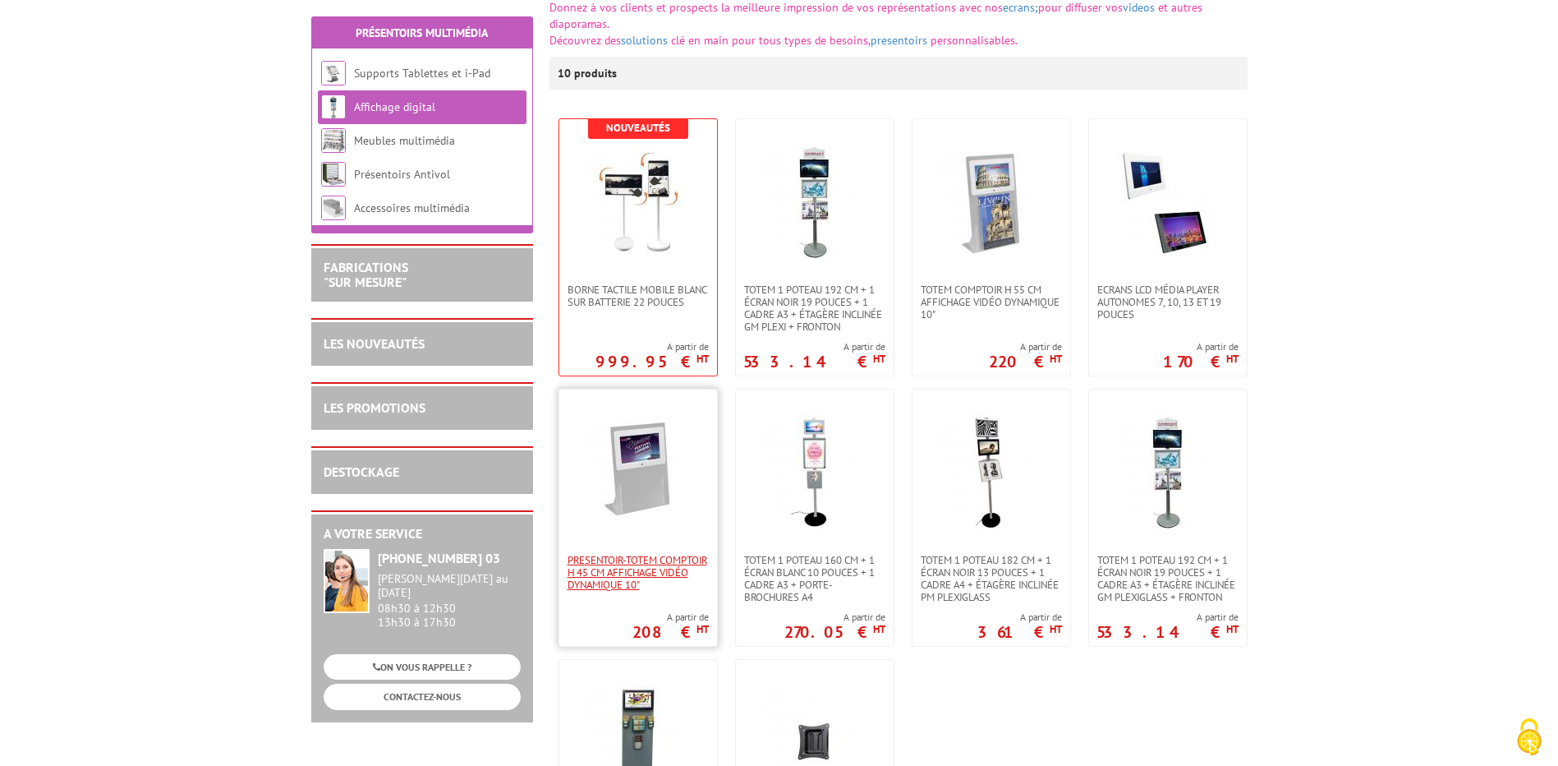
click at [679, 568] on span "Presentoir-Totem comptoir H 45 cm affichage vidéo dynamique 10"" at bounding box center [638, 572] width 141 height 37
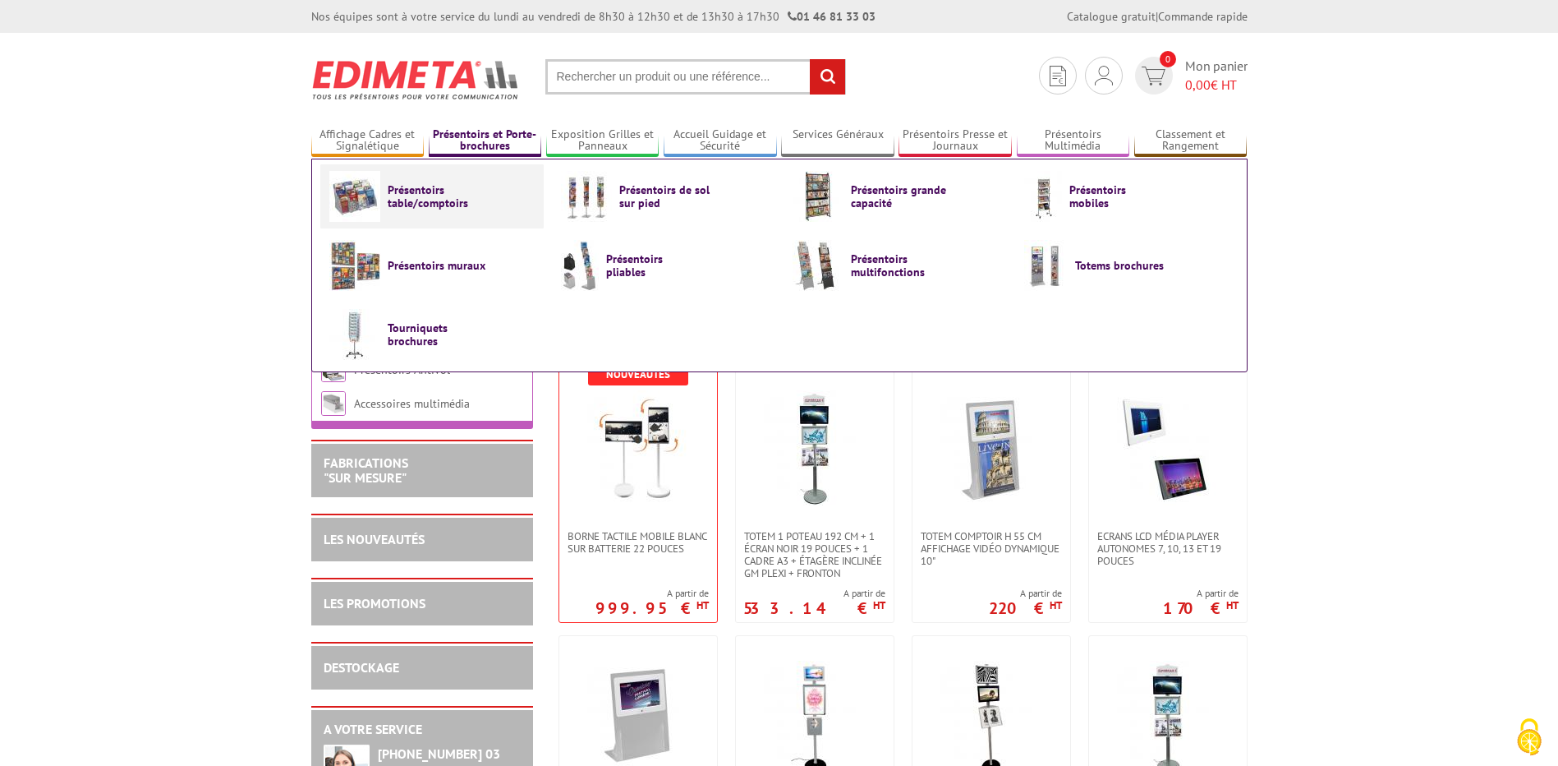
click at [441, 198] on span "Présentoirs table/comptoirs" at bounding box center [437, 196] width 99 height 26
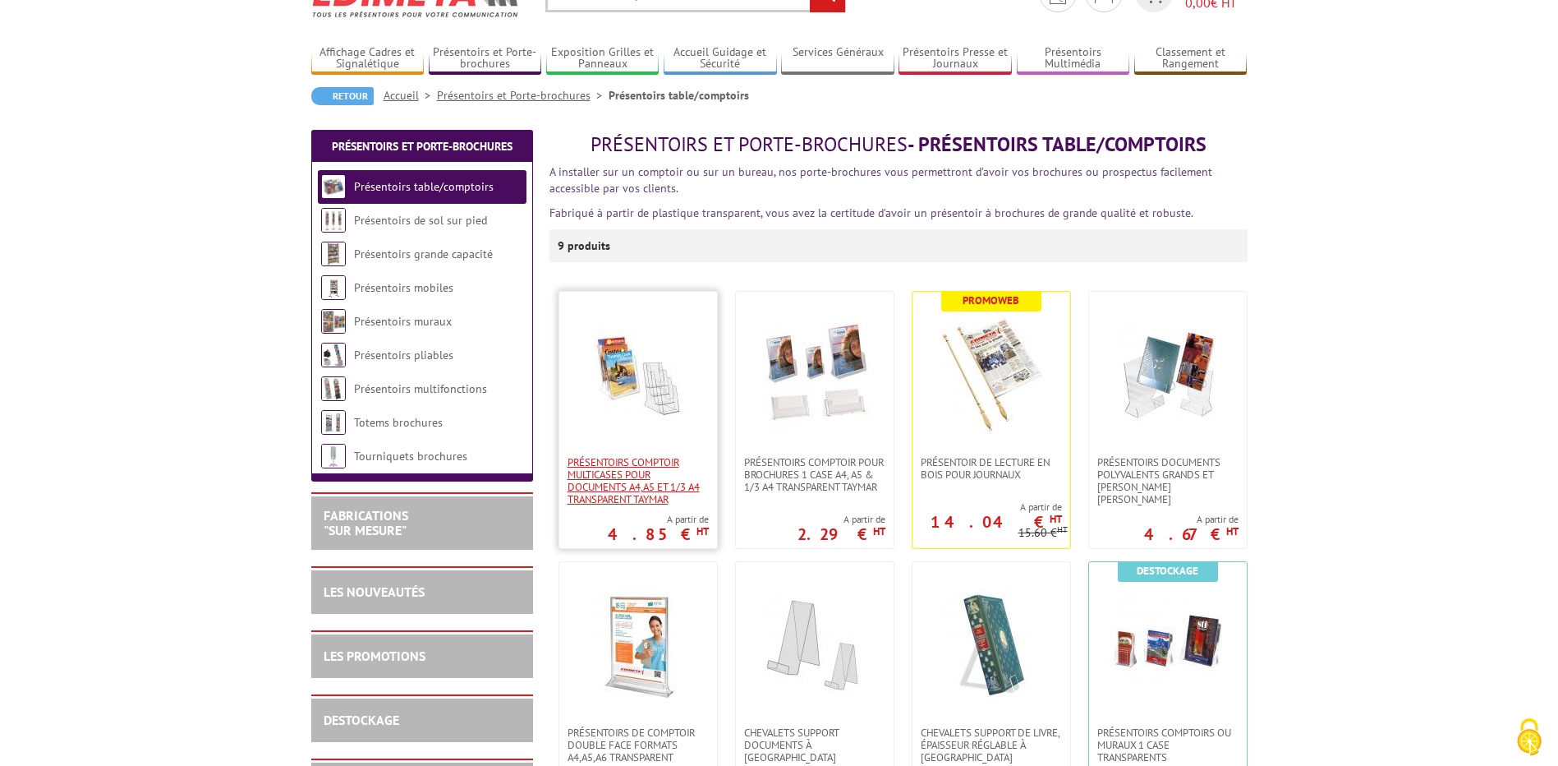
click at [660, 479] on span "Présentoirs comptoir multicases POUR DOCUMENTS A4,A5 ET 1/3 A4 TRANSPARENT TAYM…" at bounding box center [638, 480] width 141 height 49
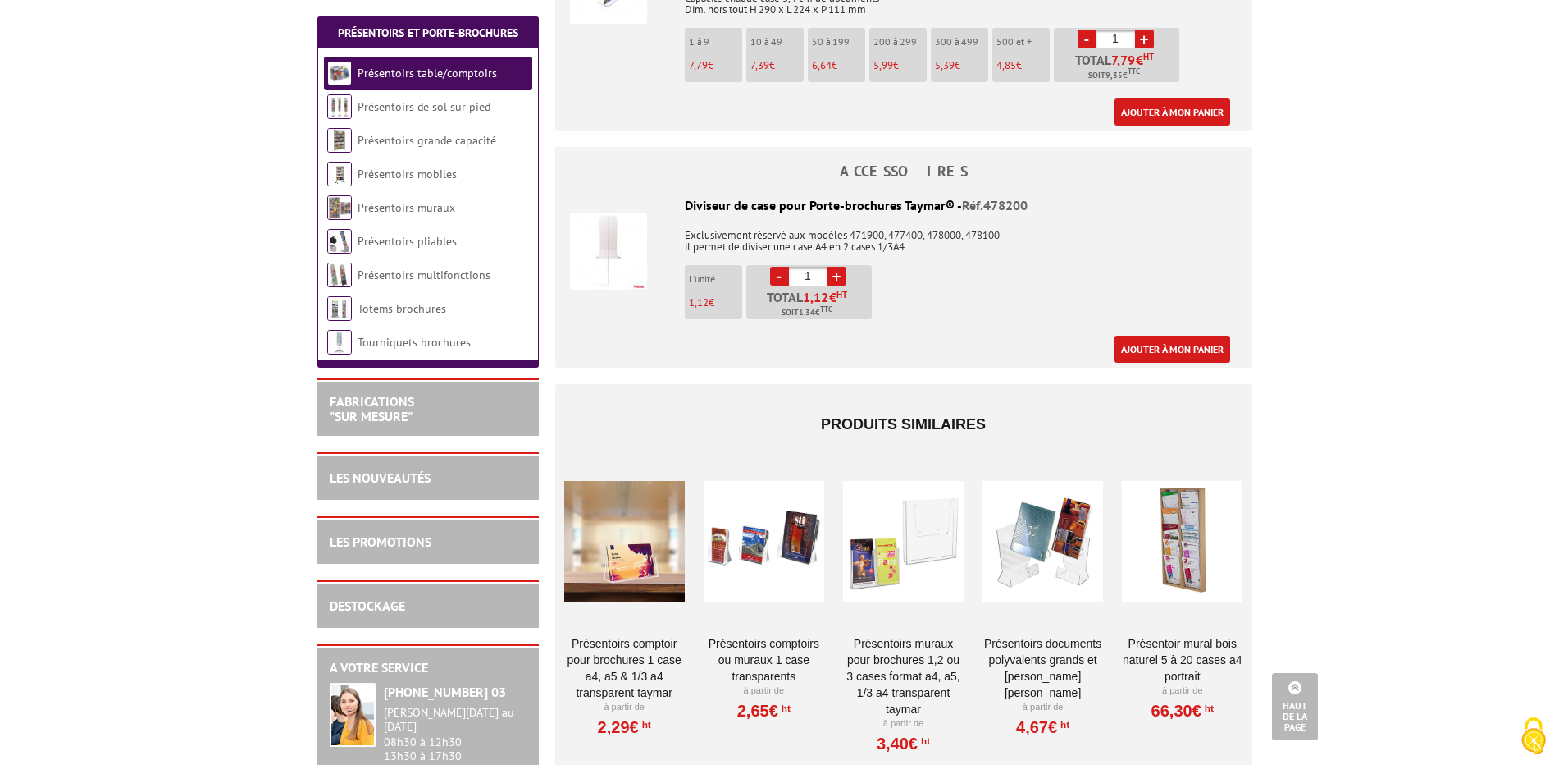
scroll to position [3610, 0]
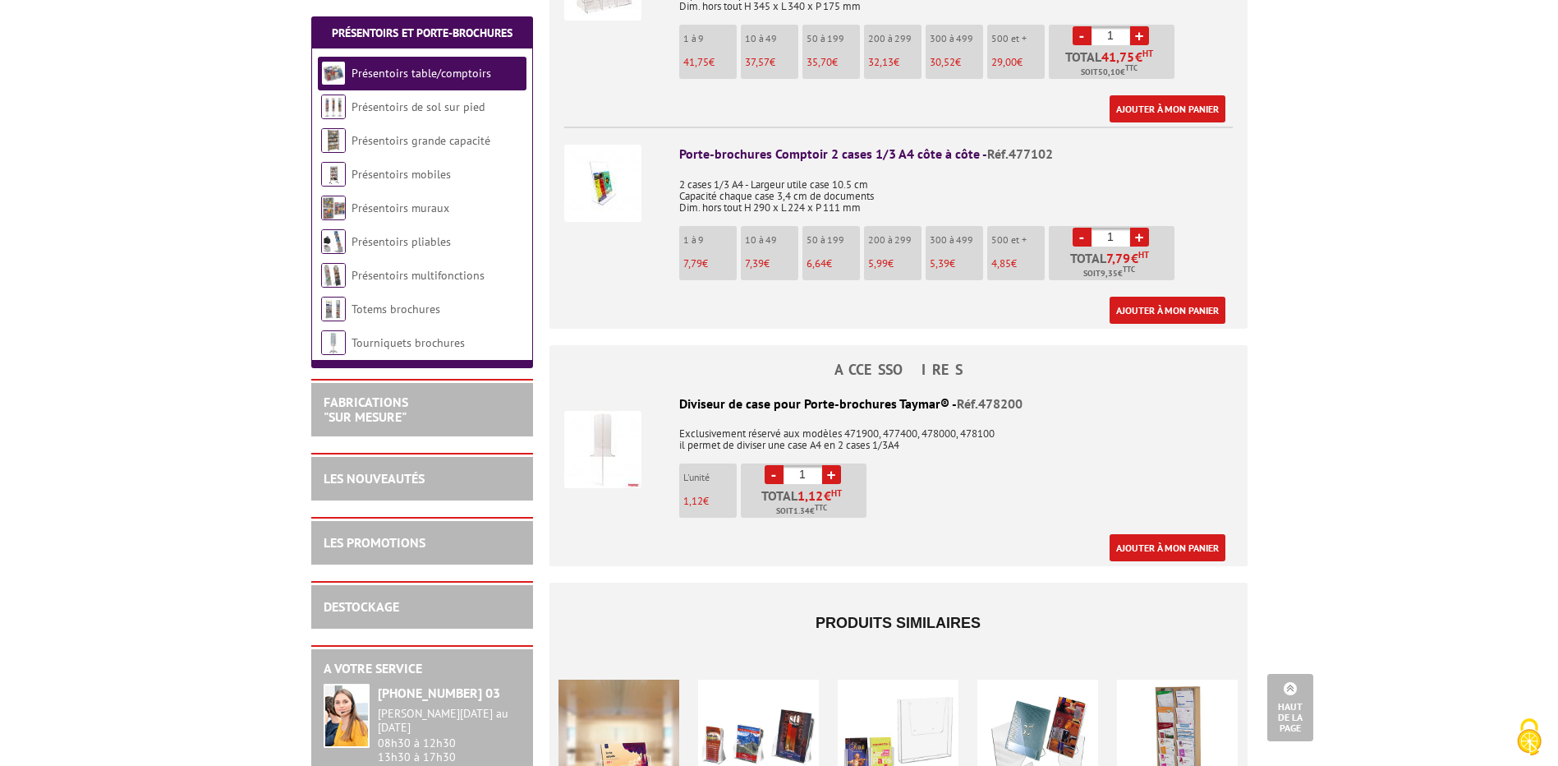
click at [595, 182] on img at bounding box center [602, 183] width 77 height 77
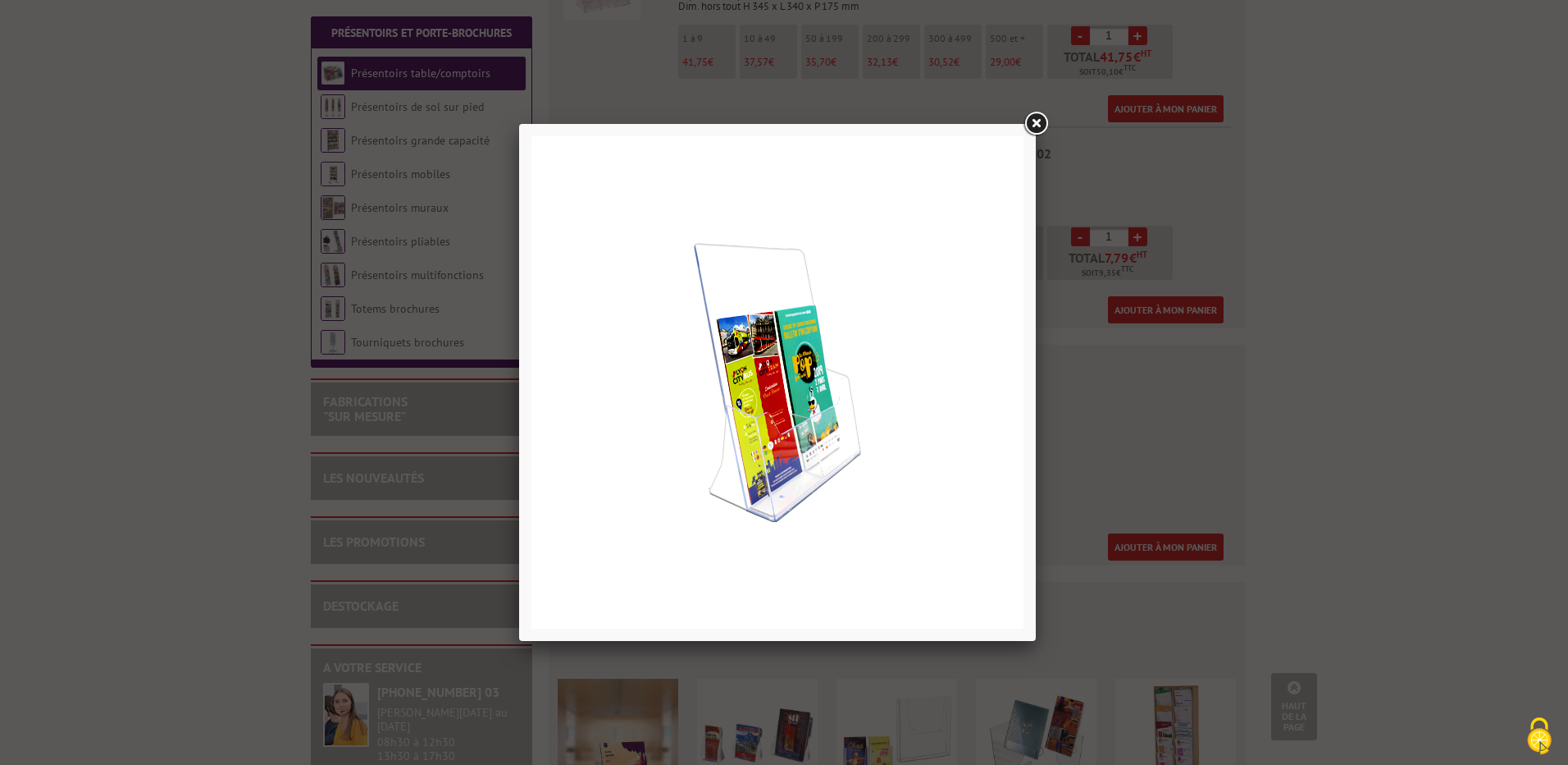
click at [1031, 120] on link at bounding box center [1036, 124] width 30 height 30
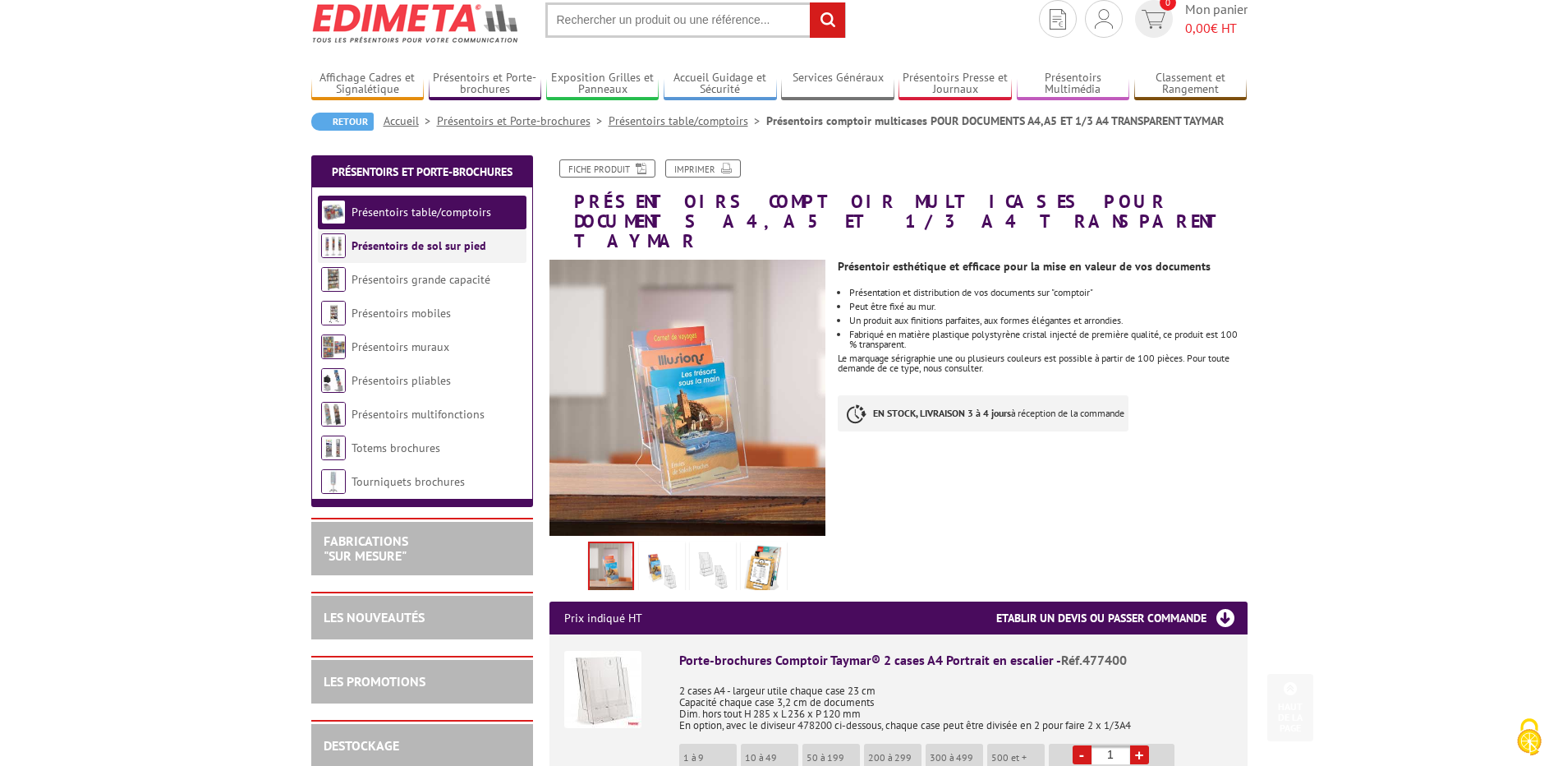
scroll to position [0, 0]
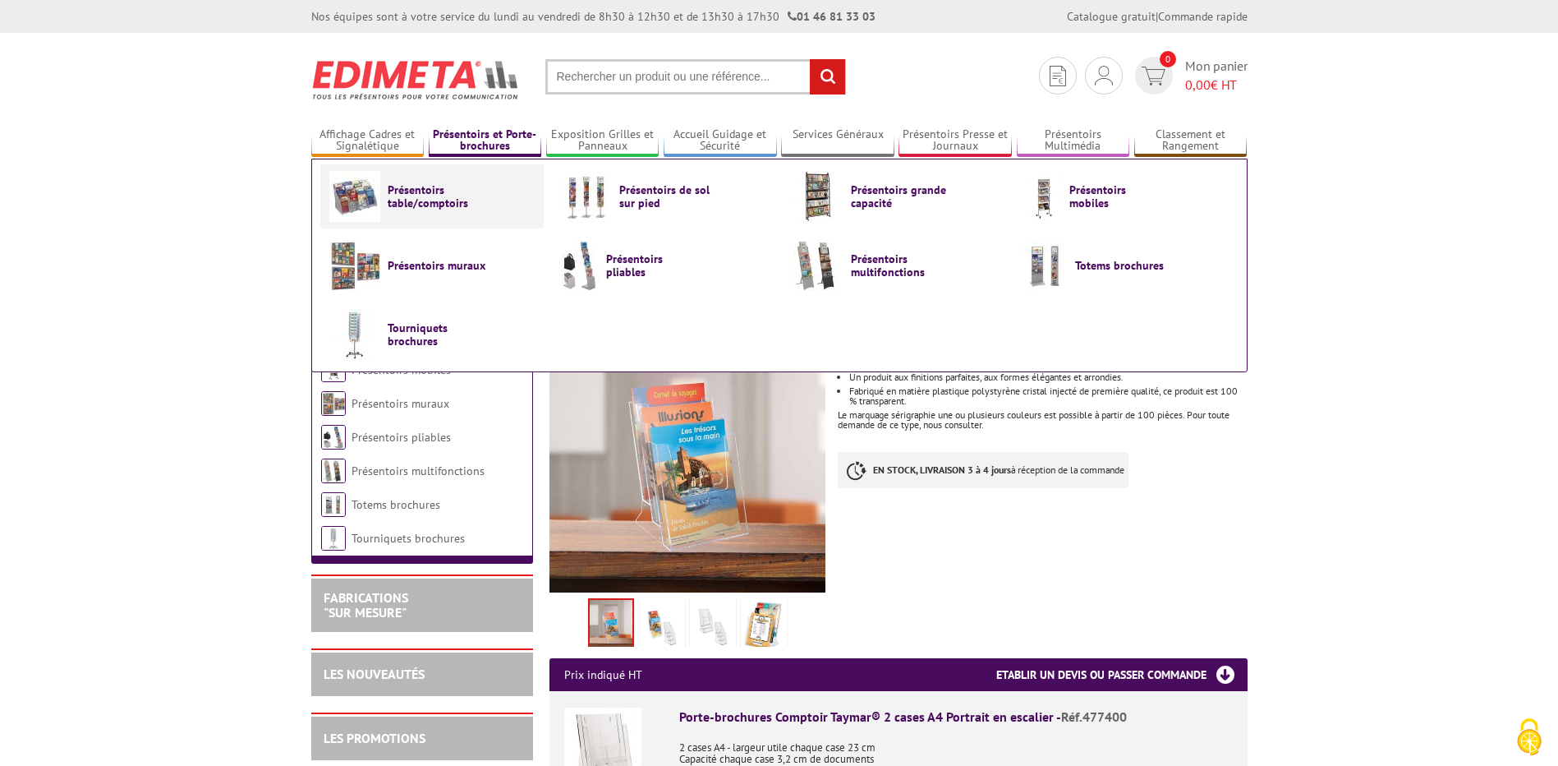
click at [433, 198] on span "Présentoirs table/comptoirs" at bounding box center [437, 196] width 99 height 26
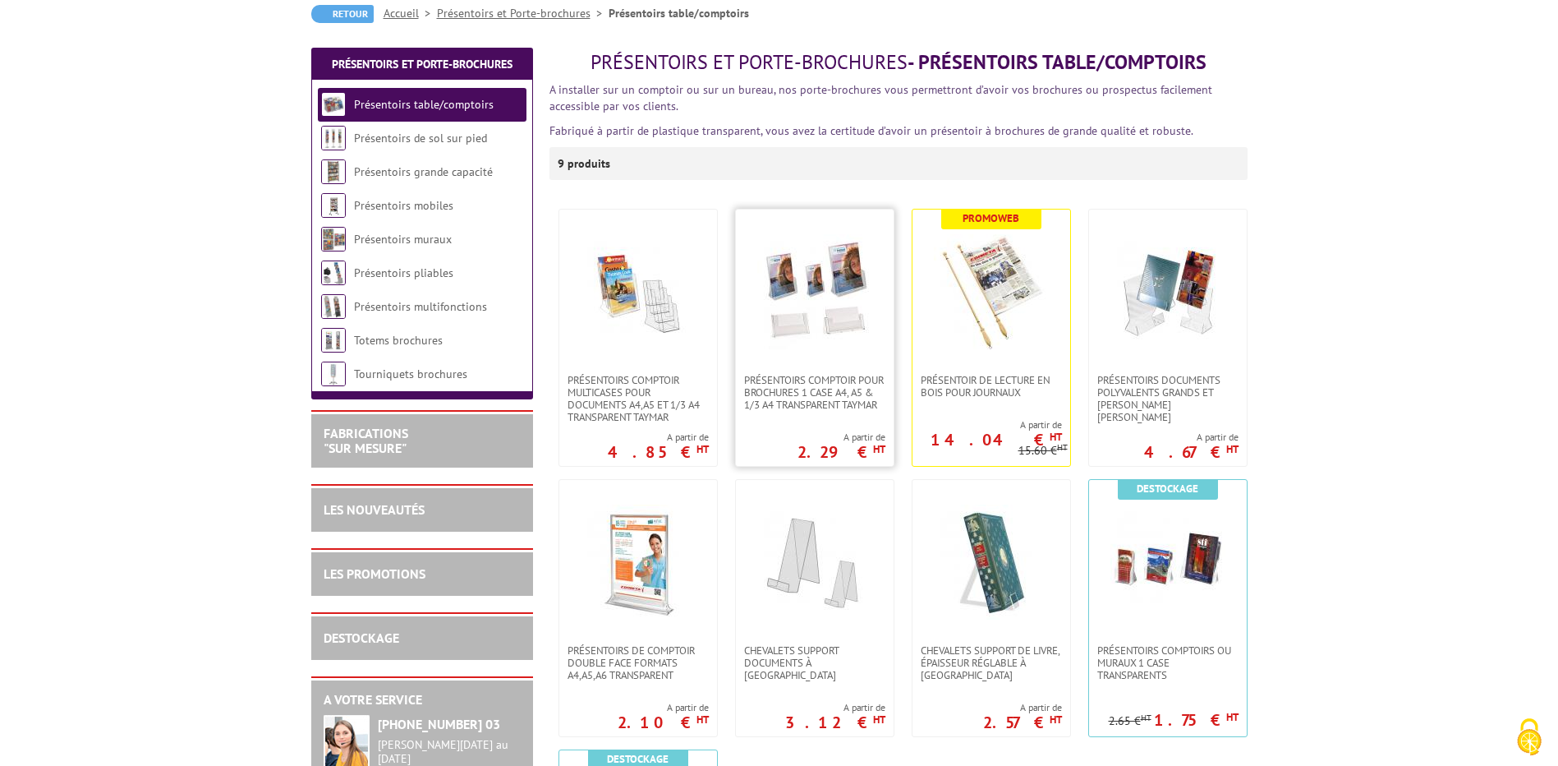
click at [816, 301] on img at bounding box center [814, 291] width 115 height 115
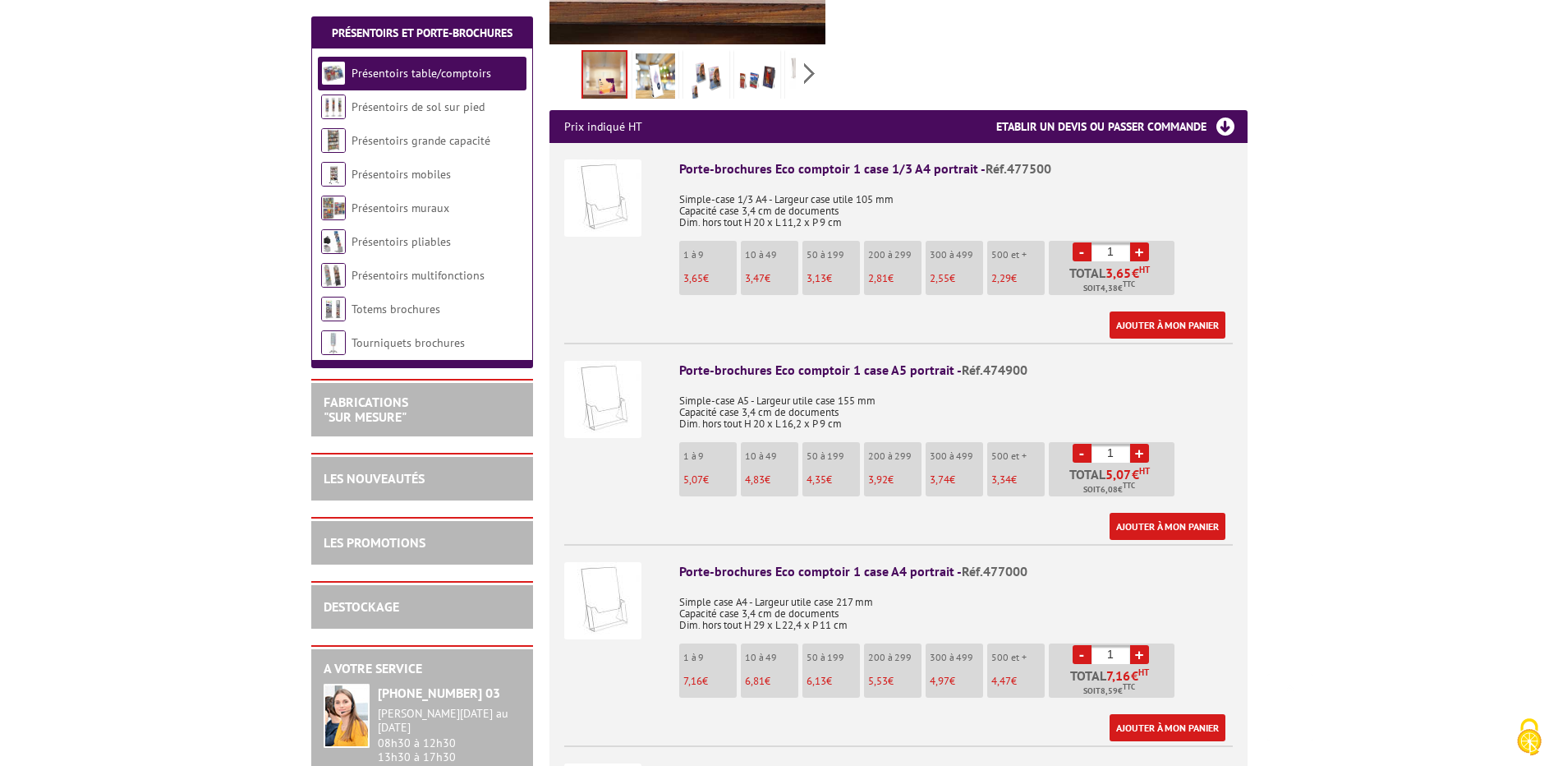
scroll to position [575, 0]
